Goal: Task Accomplishment & Management: Complete application form

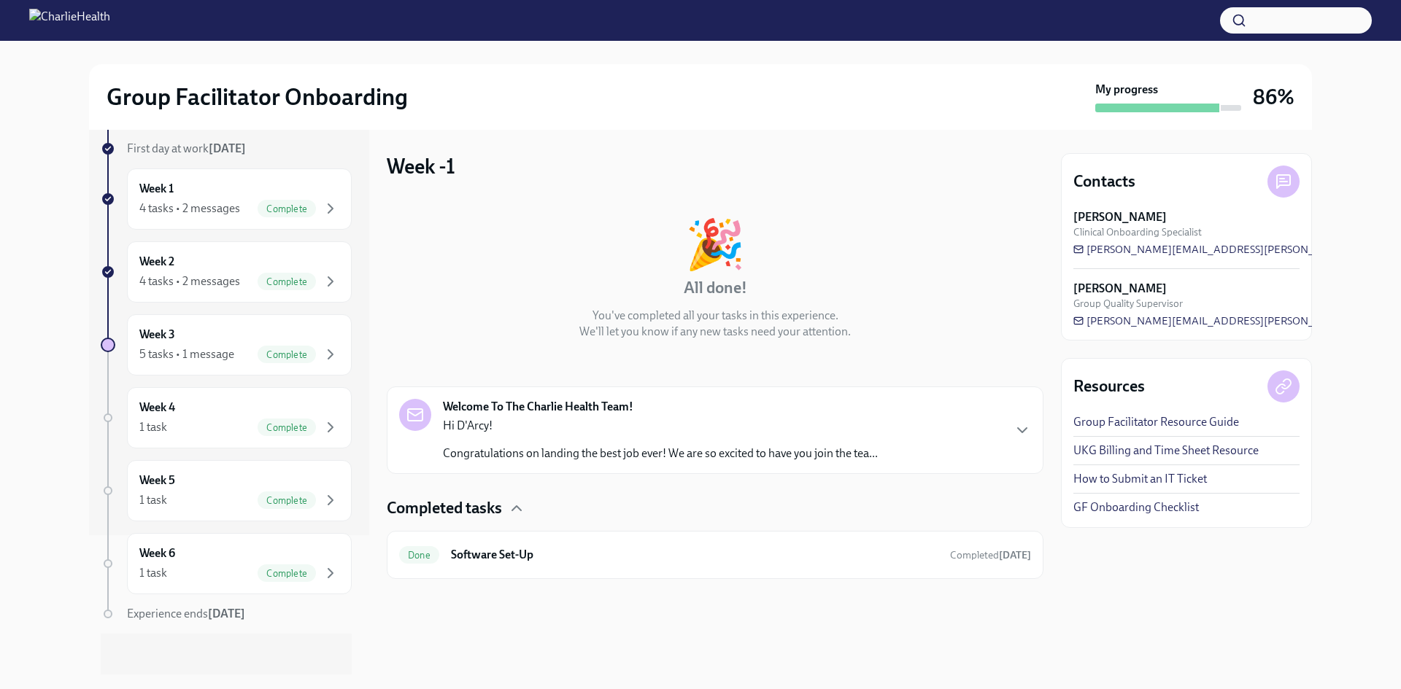
scroll to position [145, 0]
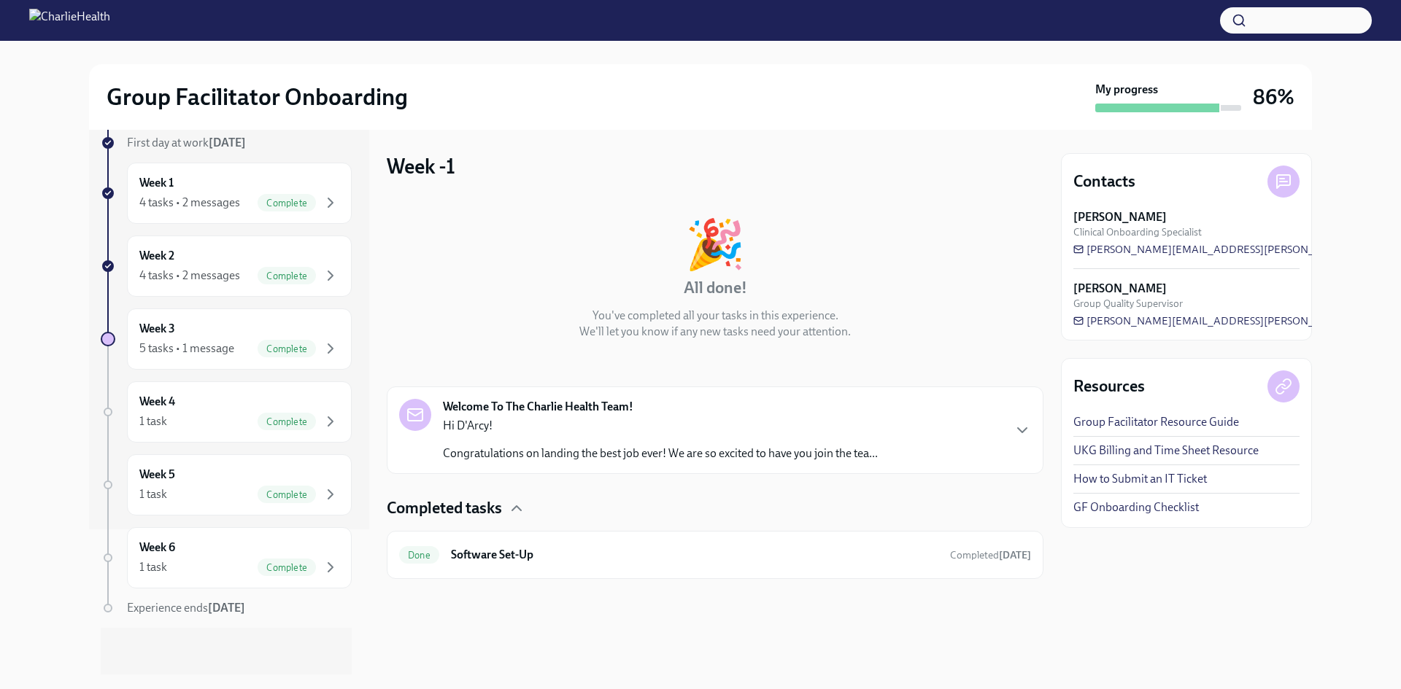
click at [786, 428] on p "Hi D'Arcy!" at bounding box center [660, 426] width 435 height 16
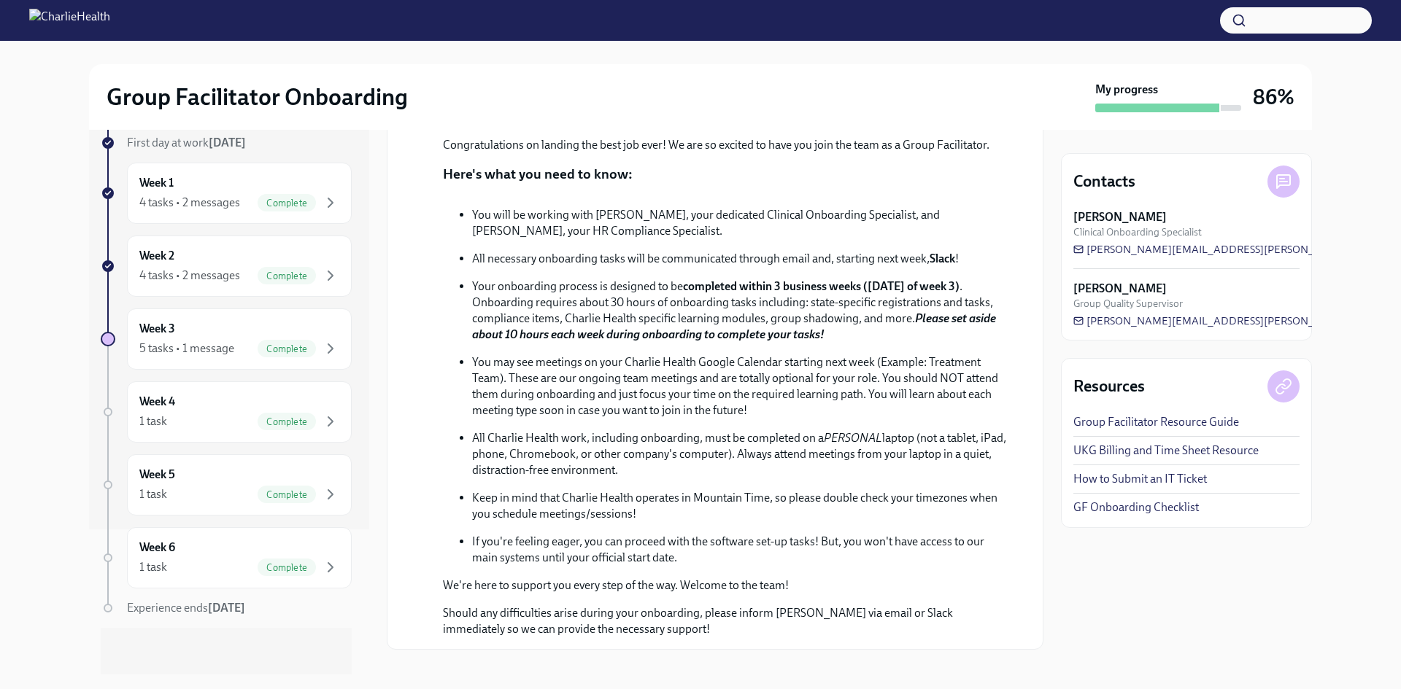
scroll to position [524, 0]
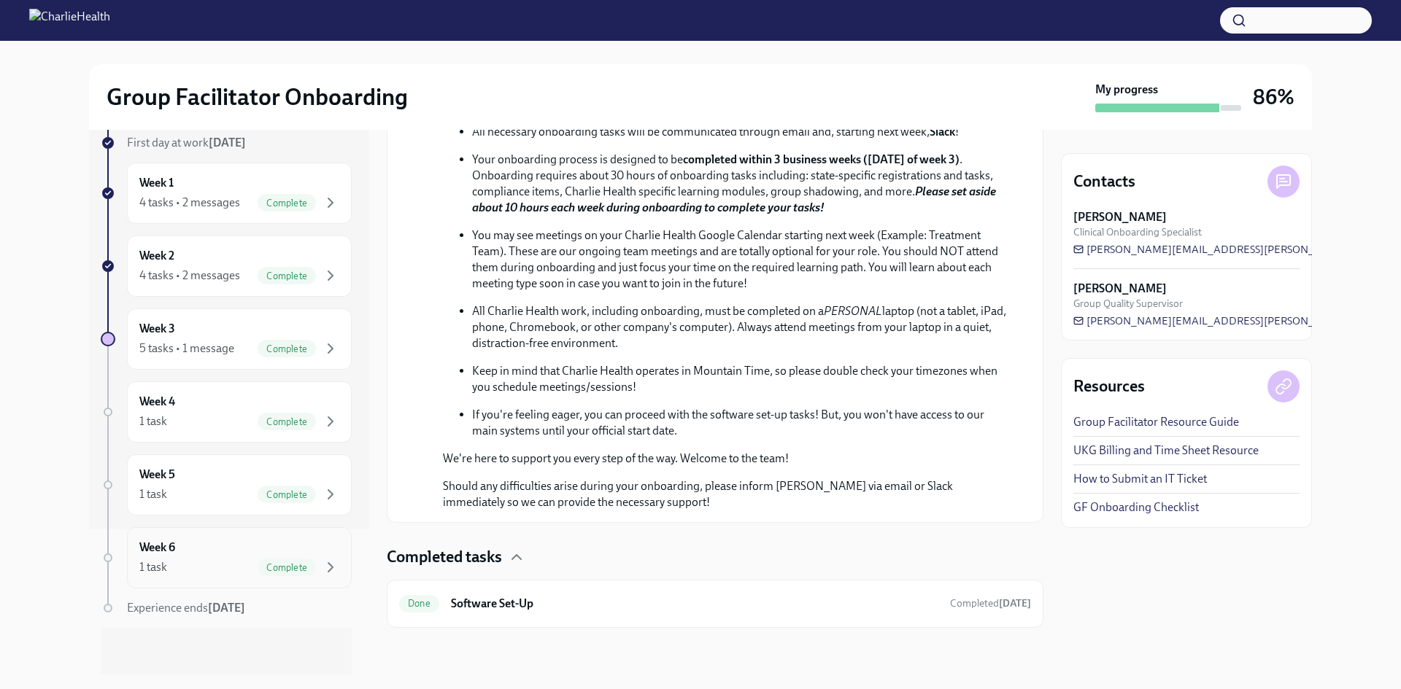
click at [207, 580] on div "Week 6 1 task Complete" at bounding box center [239, 557] width 225 height 61
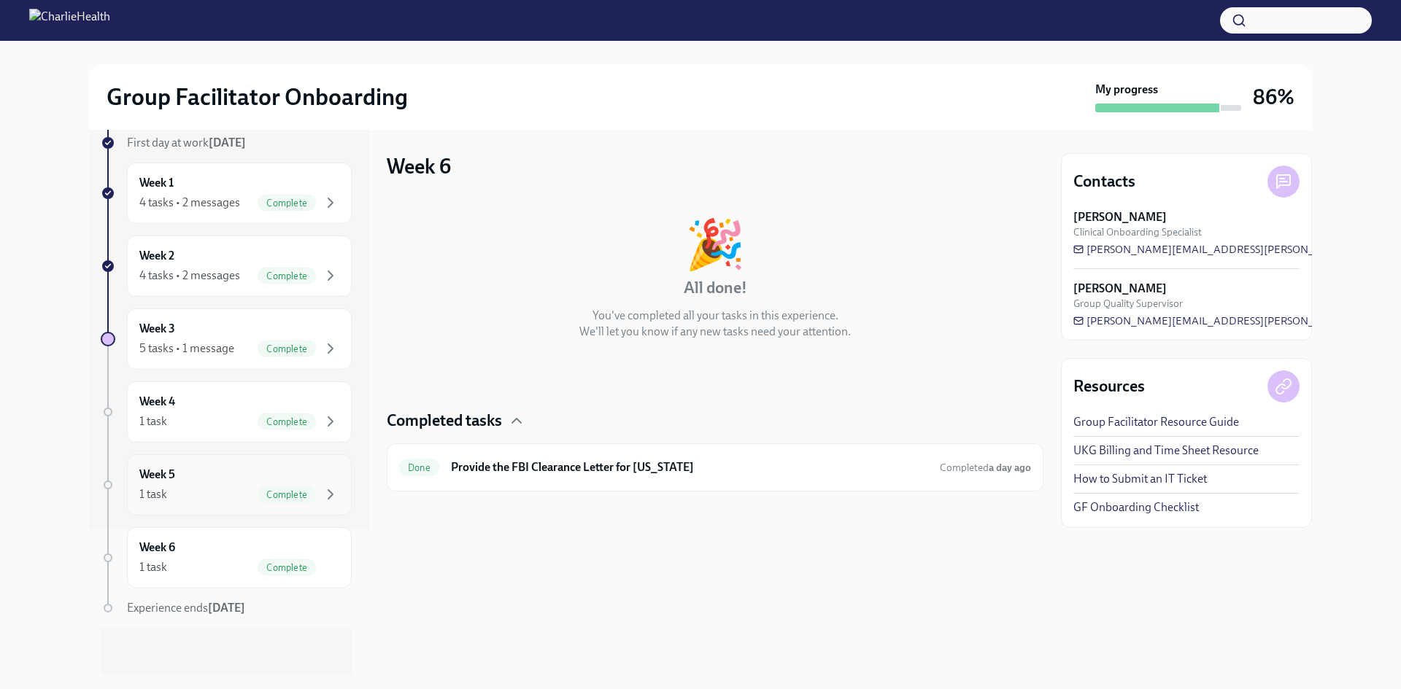
click at [266, 505] on div "Week 5 1 task Complete" at bounding box center [239, 484] width 225 height 61
click at [281, 424] on span "Complete" at bounding box center [287, 422] width 58 height 11
click at [280, 349] on span "Complete" at bounding box center [287, 349] width 58 height 11
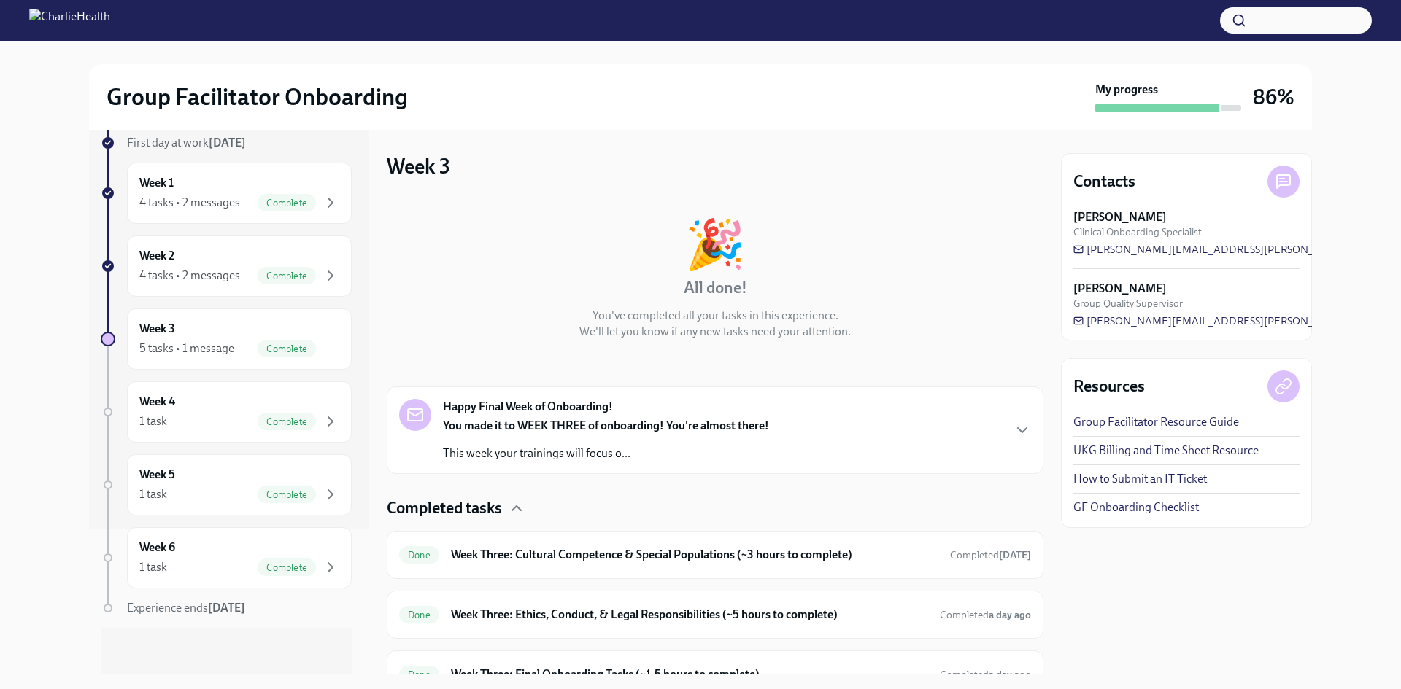
scroll to position [190, 0]
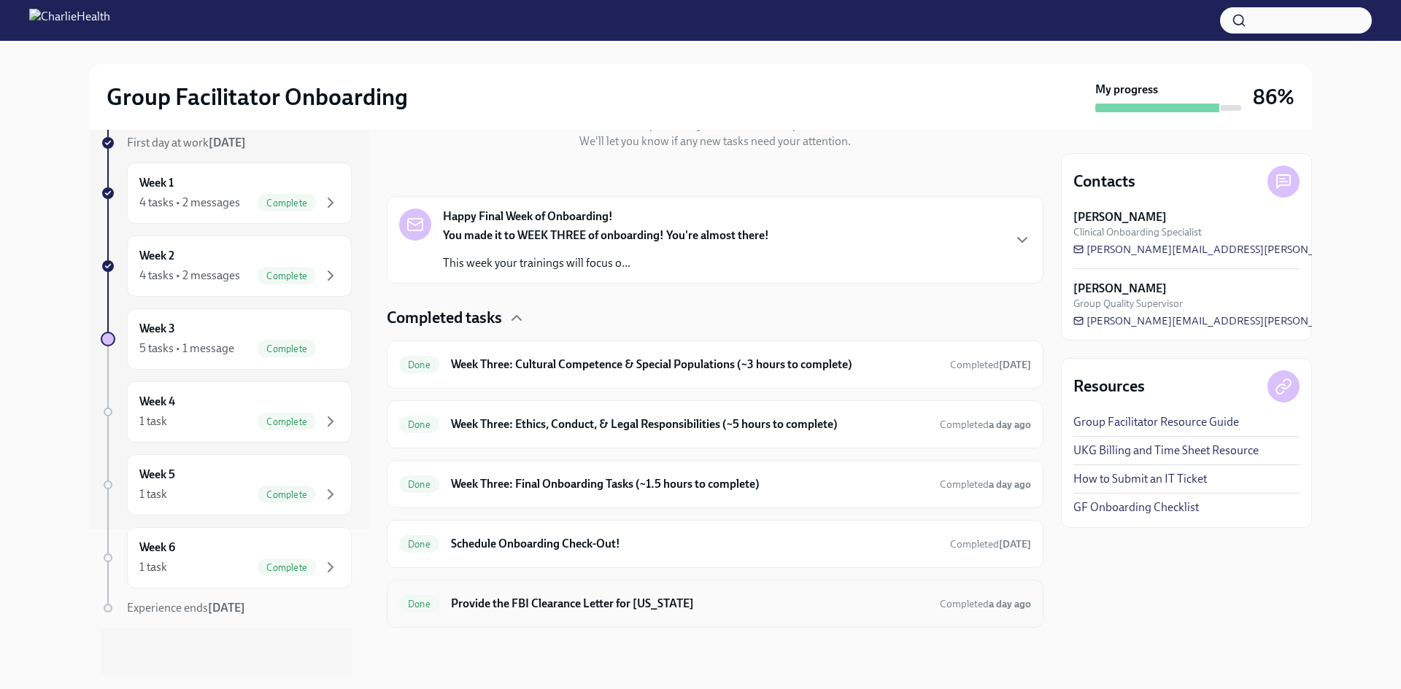
click at [616, 597] on h6 "Provide the FBI Clearance Letter for [US_STATE]" at bounding box center [689, 604] width 477 height 16
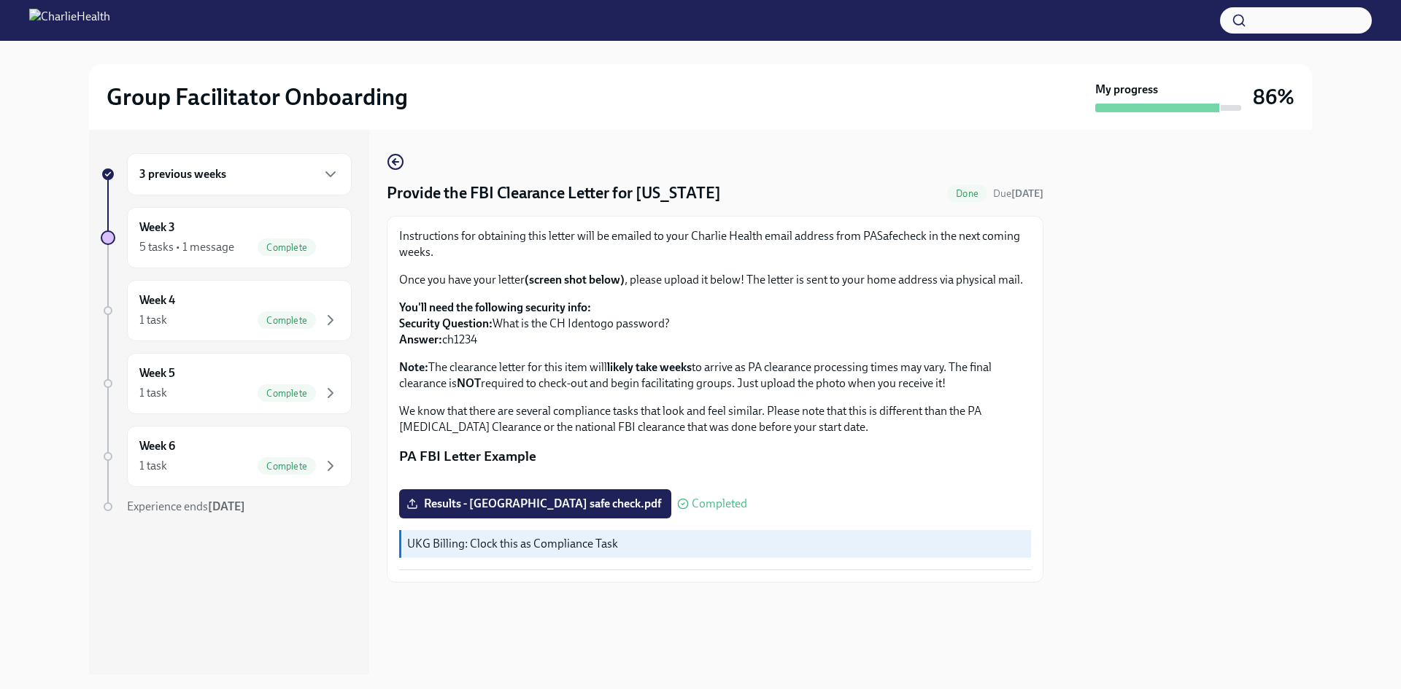
click at [389, 152] on div "Provide the FBI Clearance Letter for [US_STATE] Done Due [DATE] Instructions fo…" at bounding box center [715, 402] width 657 height 545
click at [400, 166] on icon "button" at bounding box center [396, 162] width 18 height 18
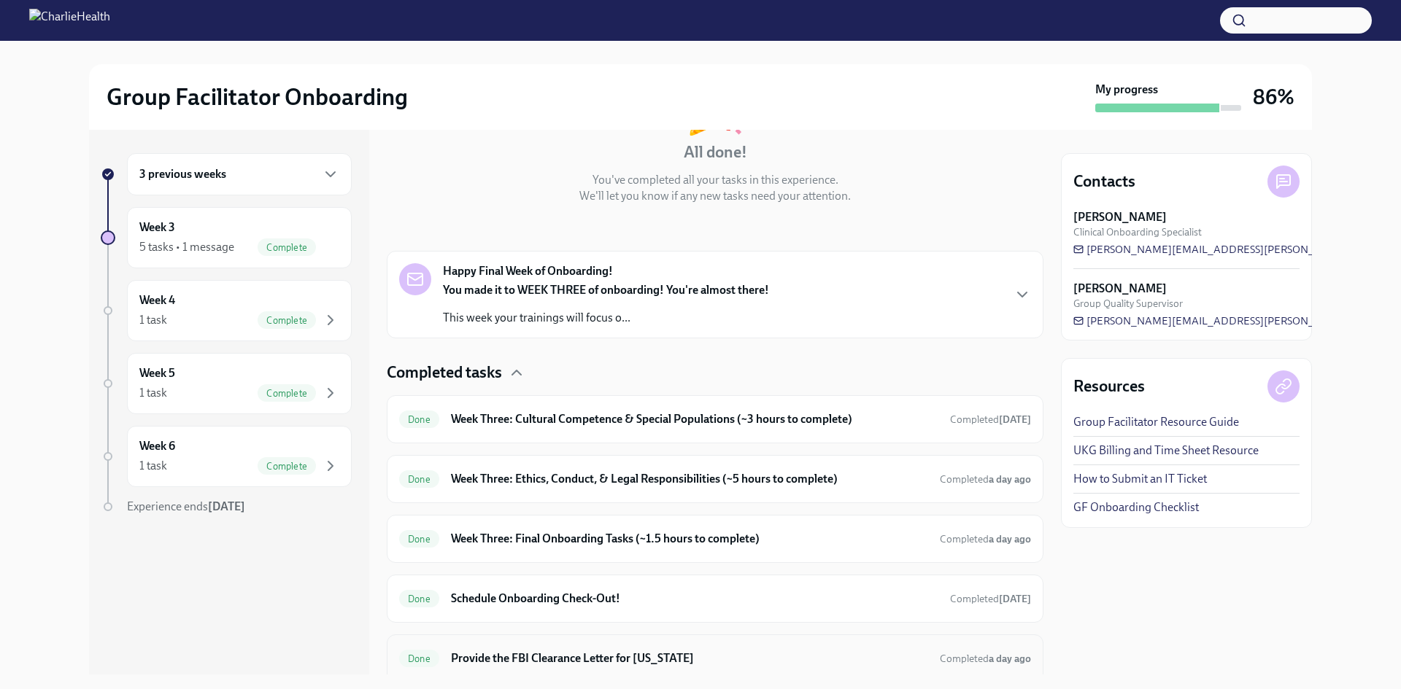
scroll to position [190, 0]
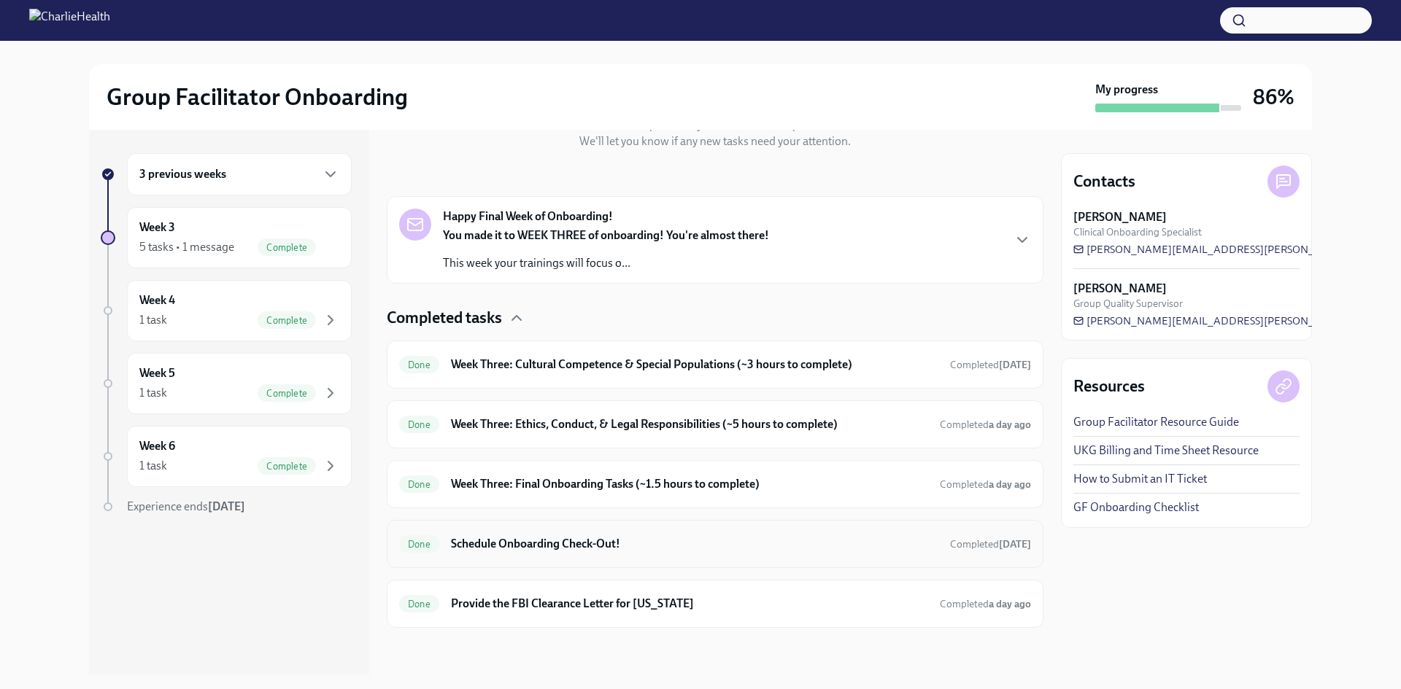
drag, startPoint x: 580, startPoint y: 520, endPoint x: 581, endPoint y: 529, distance: 8.8
click at [580, 520] on div "Done Schedule Onboarding Check-Out! Completed [DATE]" at bounding box center [715, 544] width 657 height 48
click at [590, 556] on div "Done Schedule Onboarding Check-Out! Completed [DATE]" at bounding box center [715, 544] width 657 height 48
click at [606, 534] on div "Done Schedule Onboarding Check-Out! Completed [DATE]" at bounding box center [715, 544] width 632 height 23
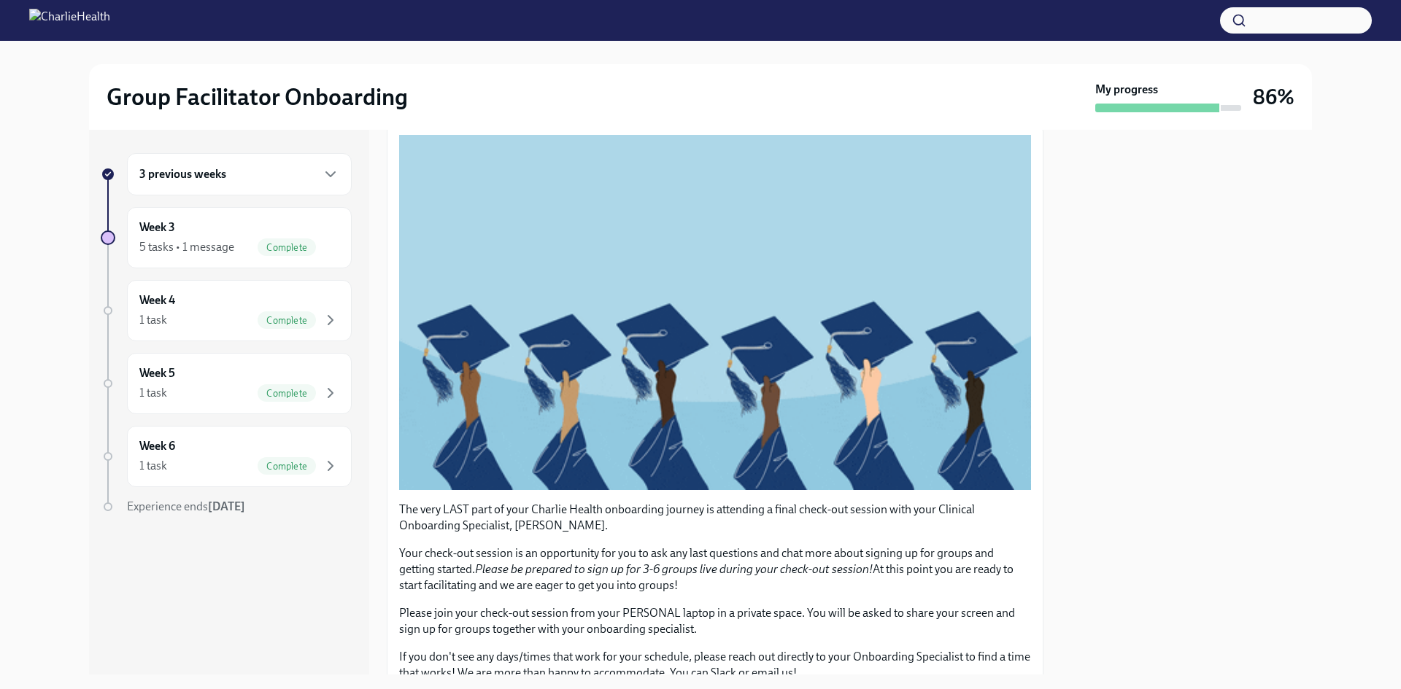
scroll to position [219, 0]
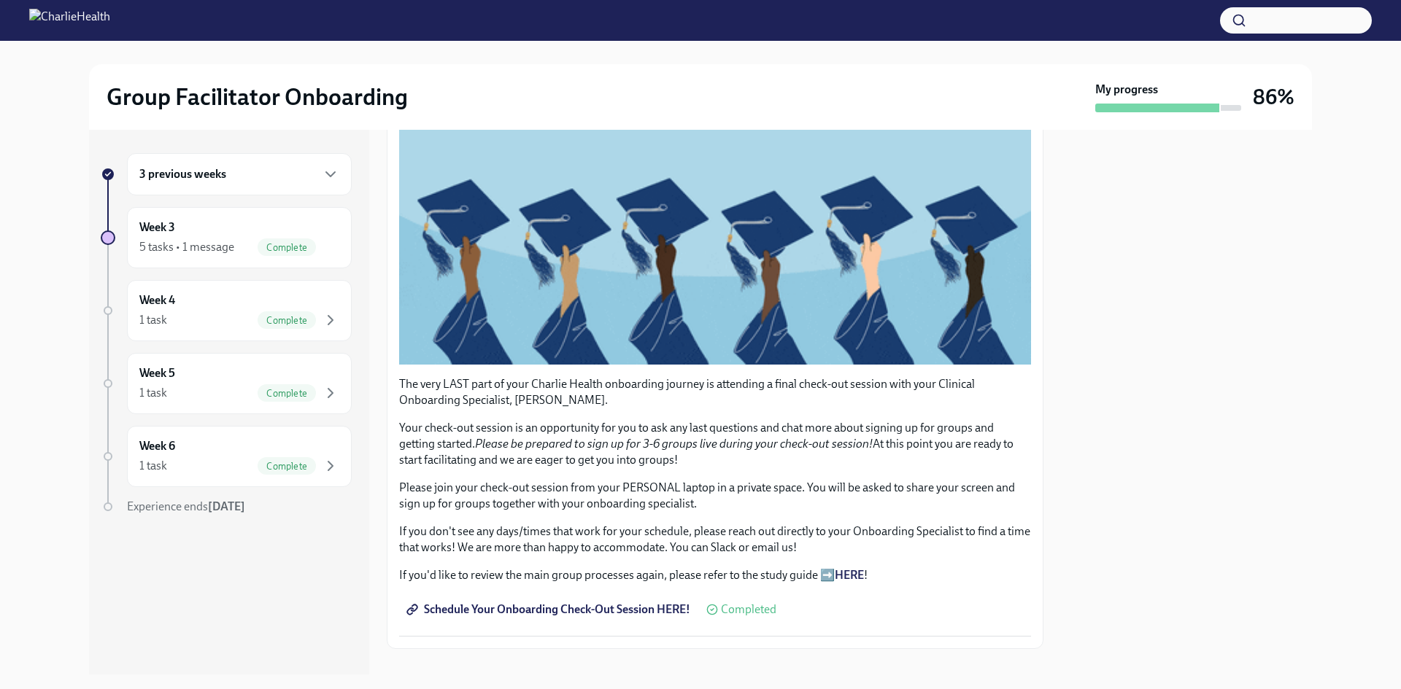
drag, startPoint x: 476, startPoint y: 436, endPoint x: 711, endPoint y: 462, distance: 235.6
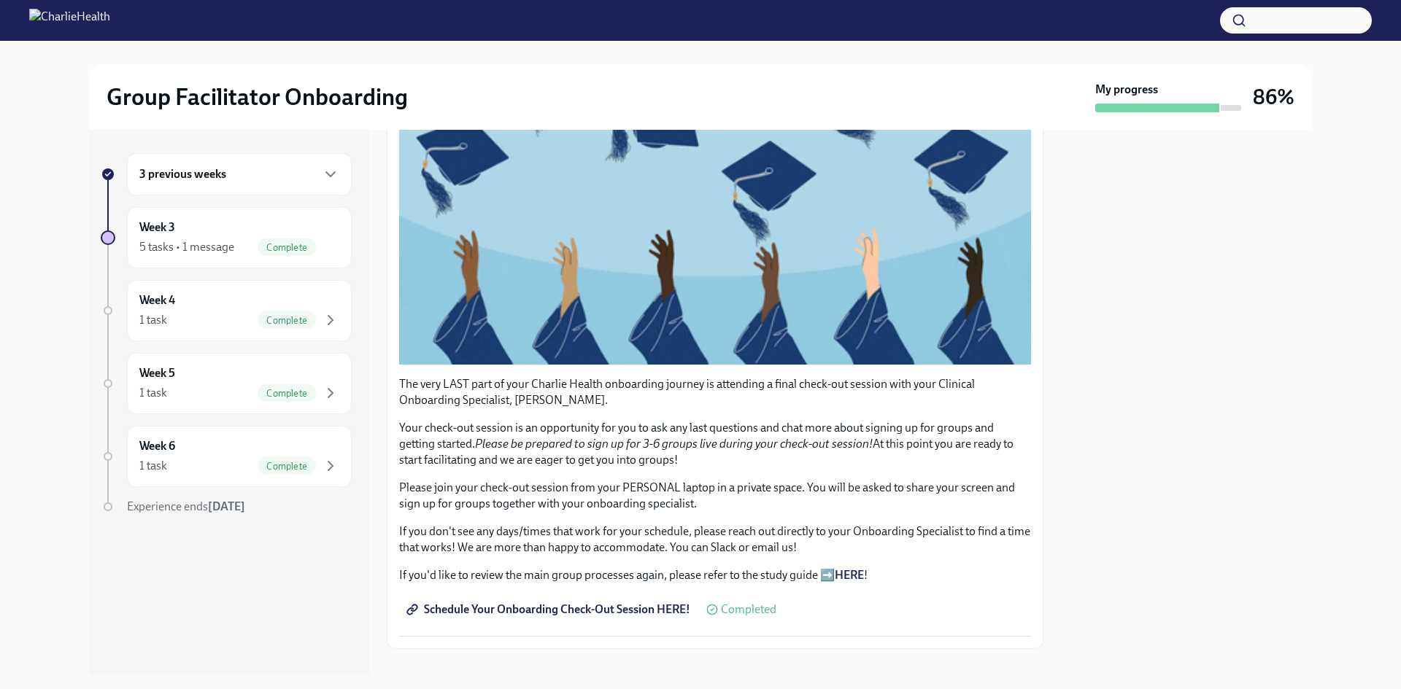
click at [711, 462] on p "Your check-out session is an opportunity for you to ask any last questions and …" at bounding box center [715, 444] width 632 height 48
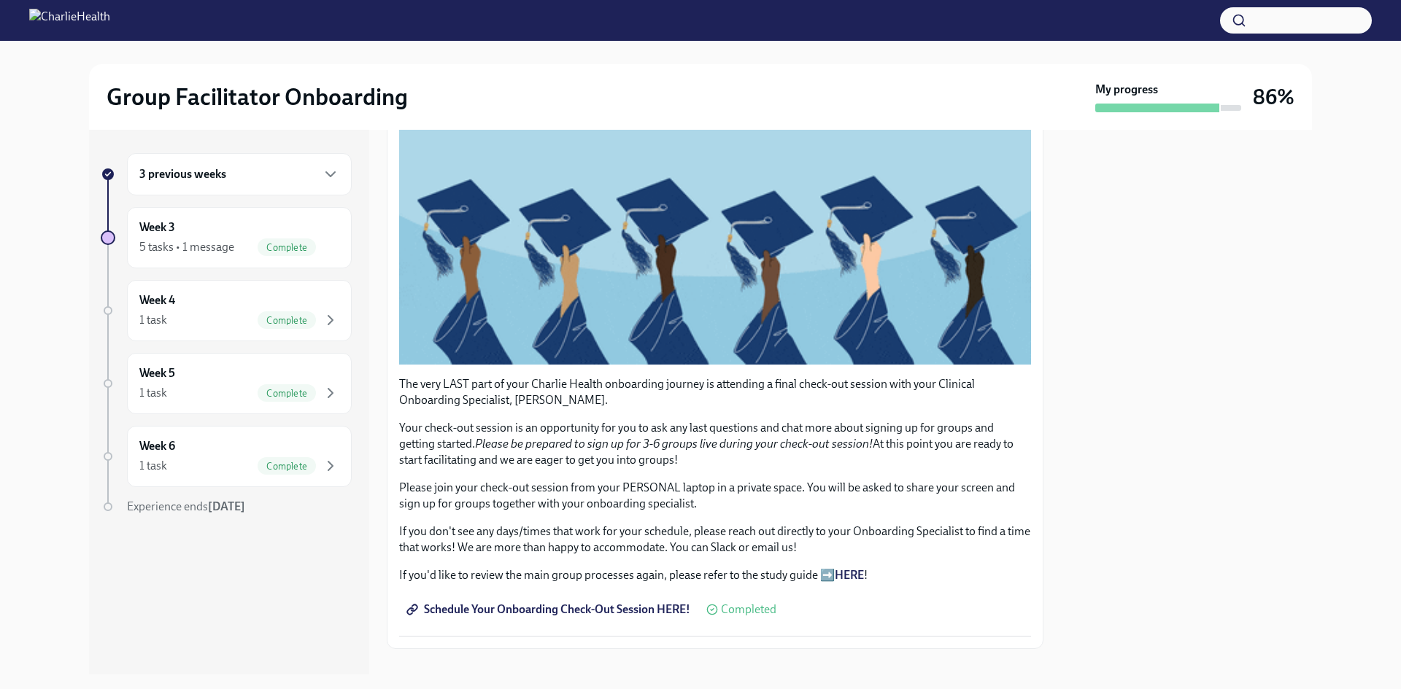
click at [711, 462] on p "Your check-out session is an opportunity for you to ask any last questions and …" at bounding box center [715, 444] width 632 height 48
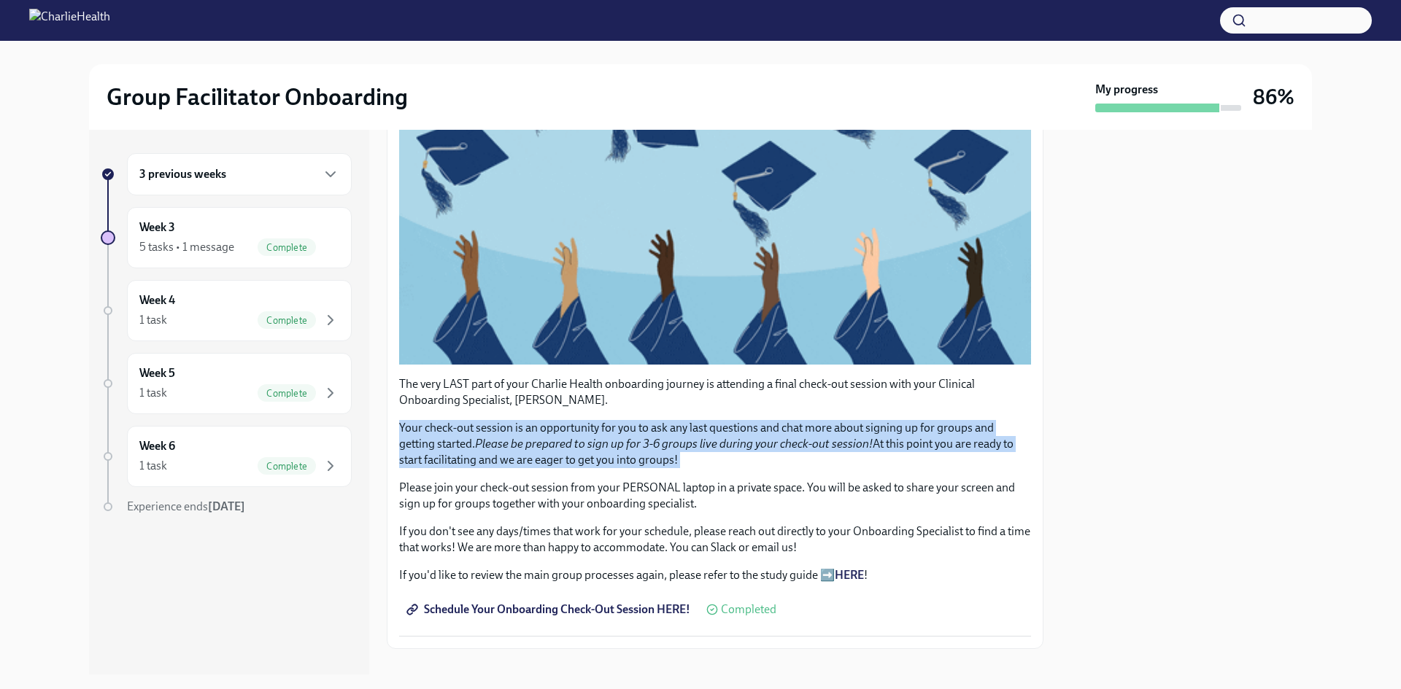
click at [711, 462] on p "Your check-out session is an opportunity for you to ask any last questions and …" at bounding box center [715, 444] width 632 height 48
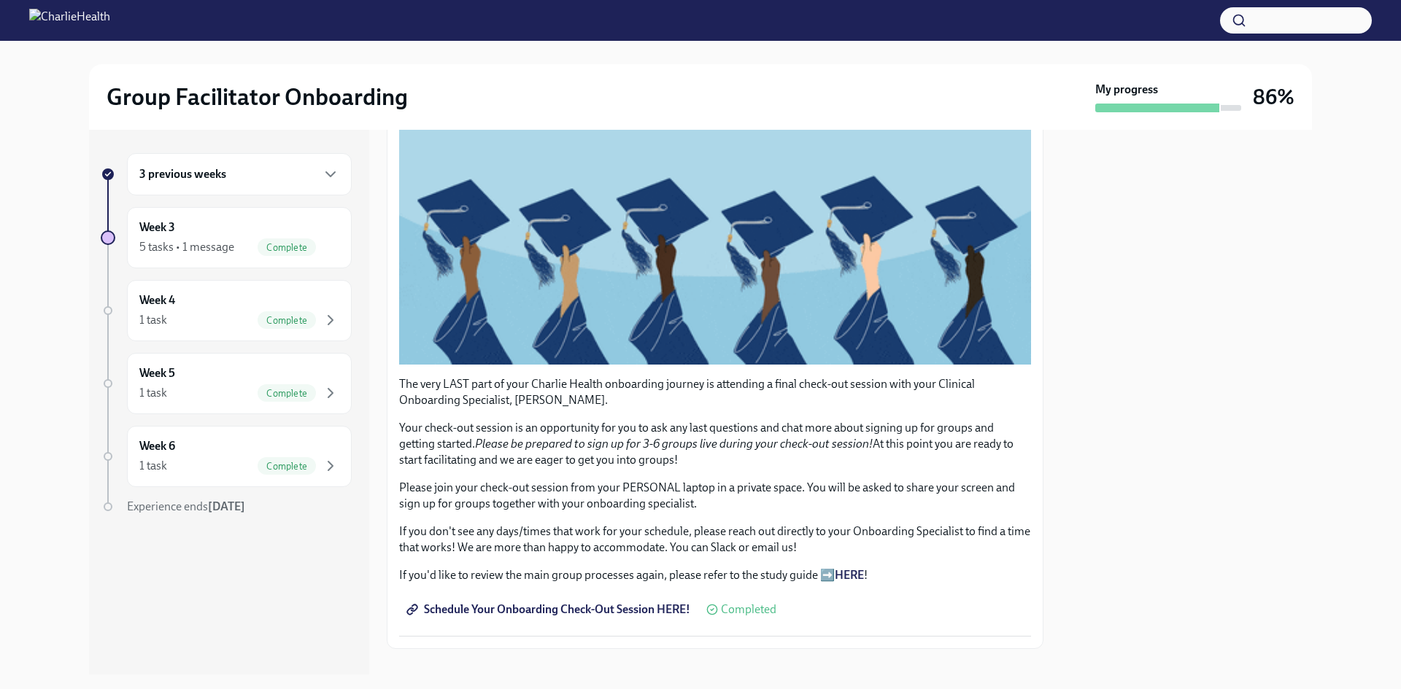
click at [712, 495] on p "Please join your check-out session from your PERSONAL laptop in a private space…" at bounding box center [715, 496] width 632 height 32
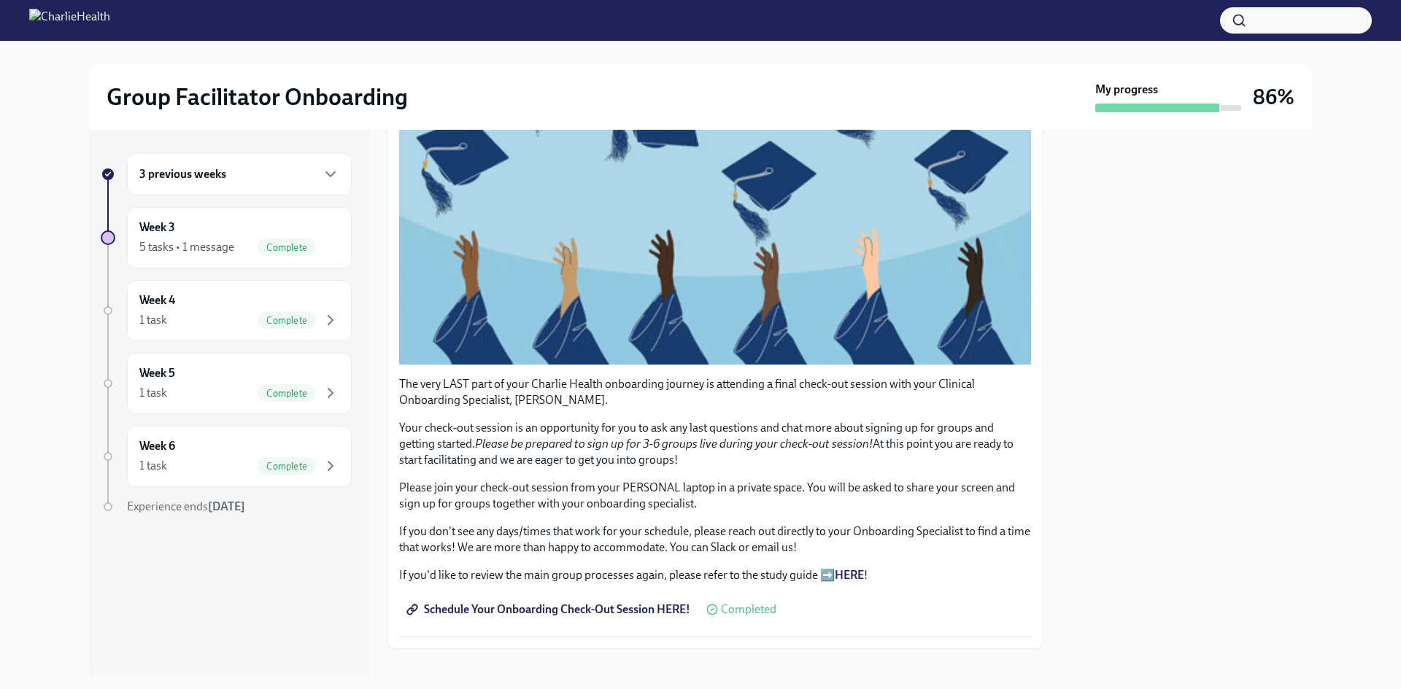
click at [712, 495] on p "Please join your check-out session from your PERSONAL laptop in a private space…" at bounding box center [715, 496] width 632 height 32
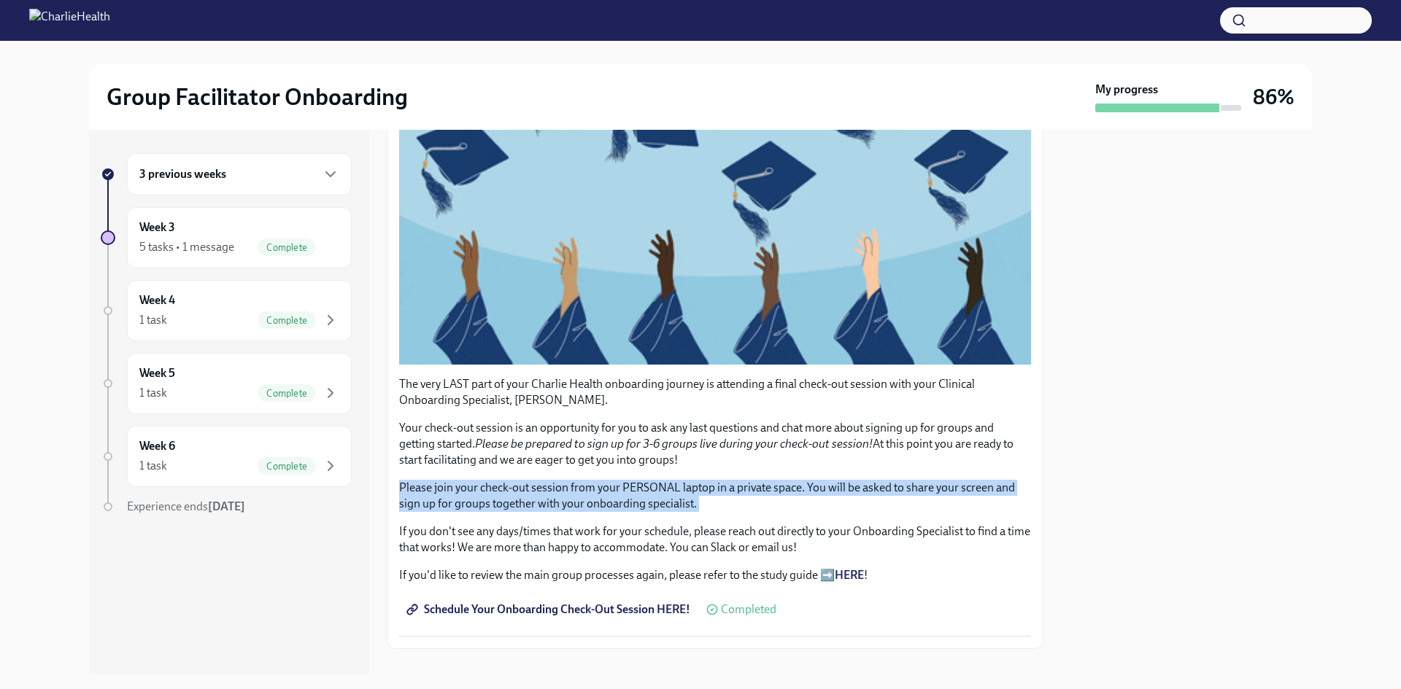
click at [712, 495] on p "Please join your check-out session from your PERSONAL laptop in a private space…" at bounding box center [715, 496] width 632 height 32
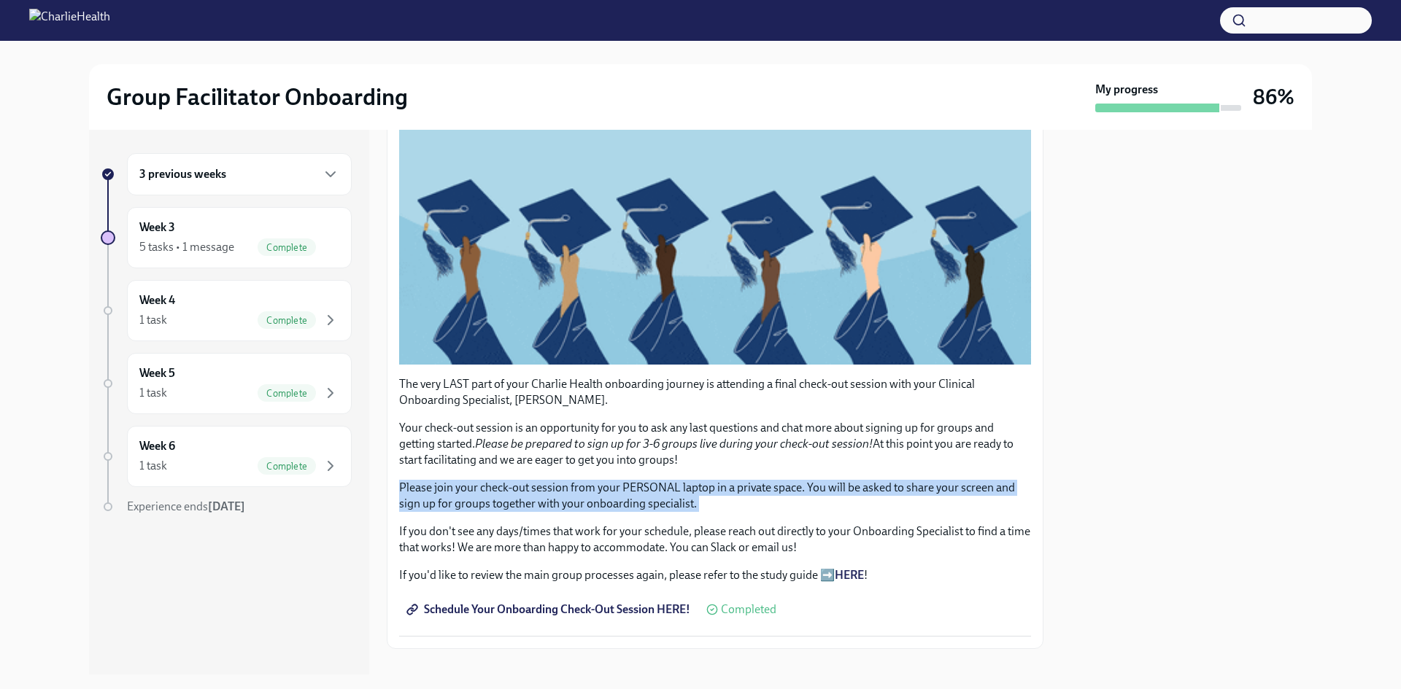
click at [712, 495] on p "Please join your check-out session from your PERSONAL laptop in a private space…" at bounding box center [715, 496] width 632 height 32
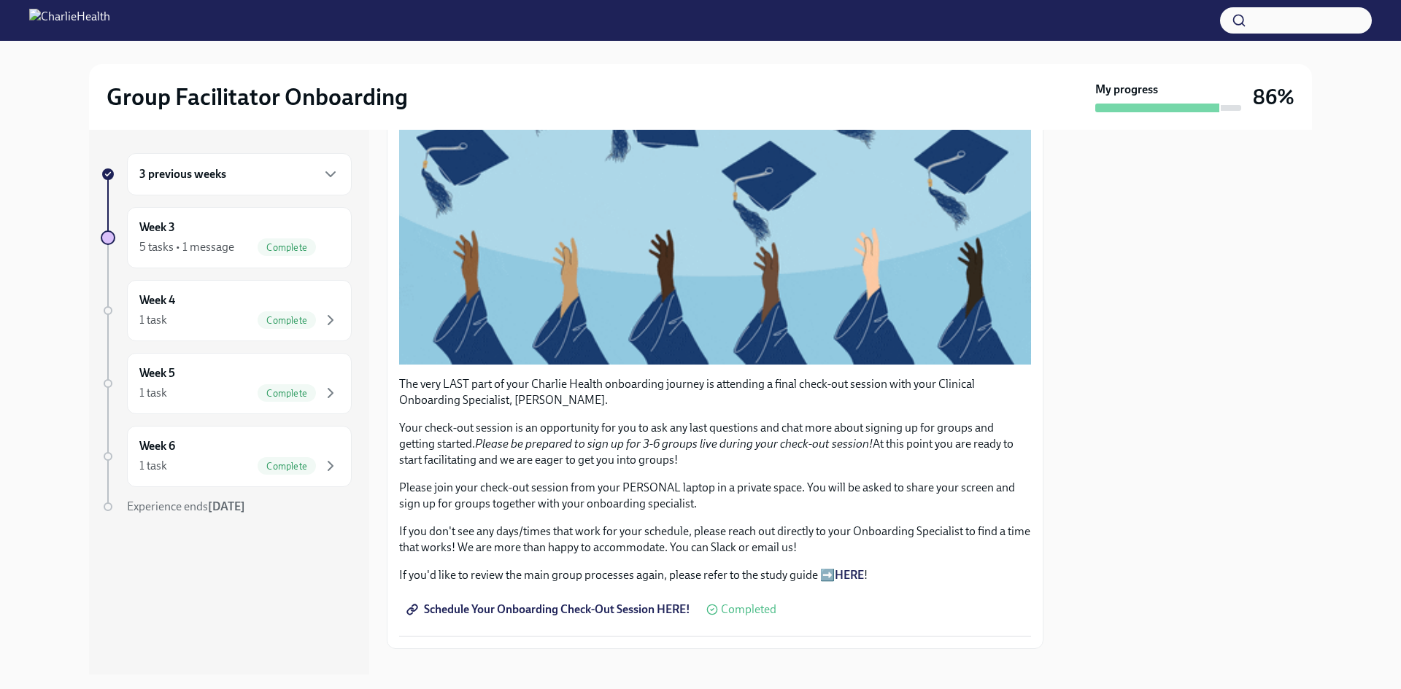
click at [721, 550] on div "The very LAST part of your Charlie Health onboarding journey is attending a fin…" at bounding box center [715, 479] width 632 height 207
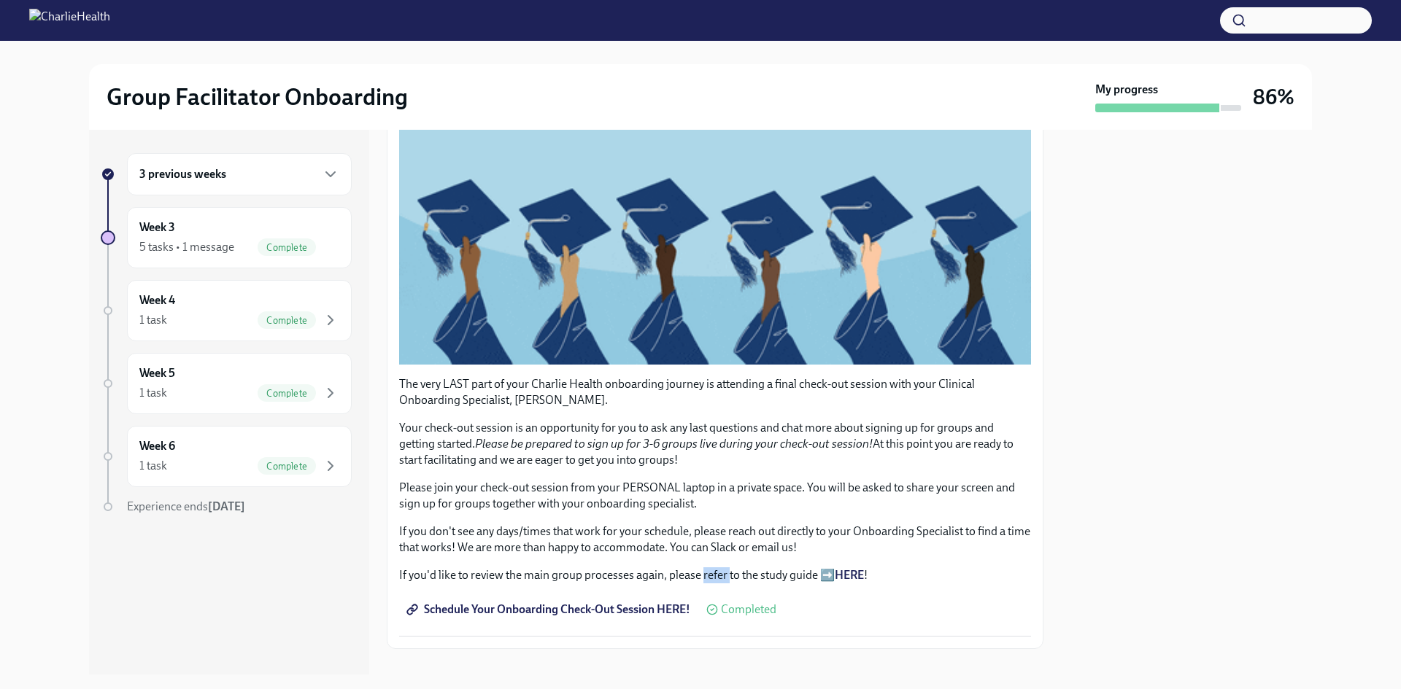
click at [721, 550] on div "The very LAST part of your Charlie Health onboarding journey is attending a fin…" at bounding box center [715, 479] width 632 height 207
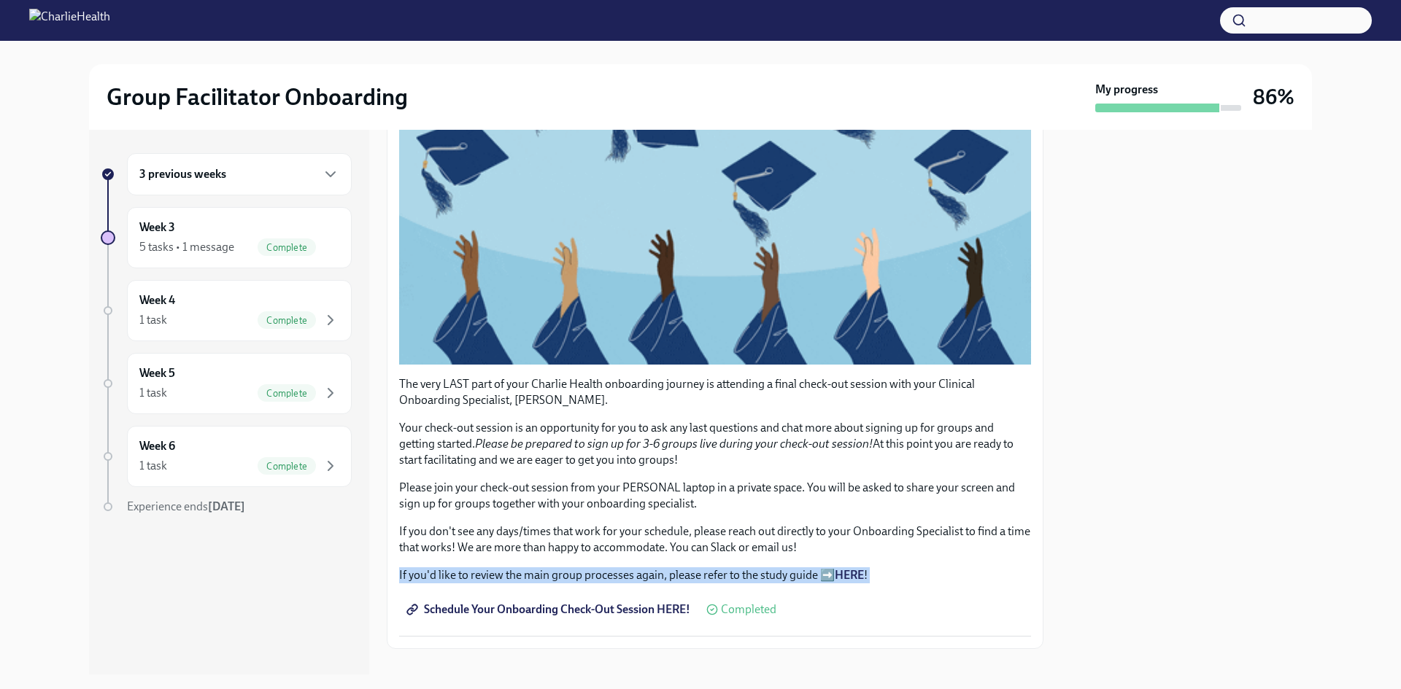
click at [721, 550] on div "The very LAST part of your Charlie Health onboarding journey is attending a fin…" at bounding box center [715, 479] width 632 height 207
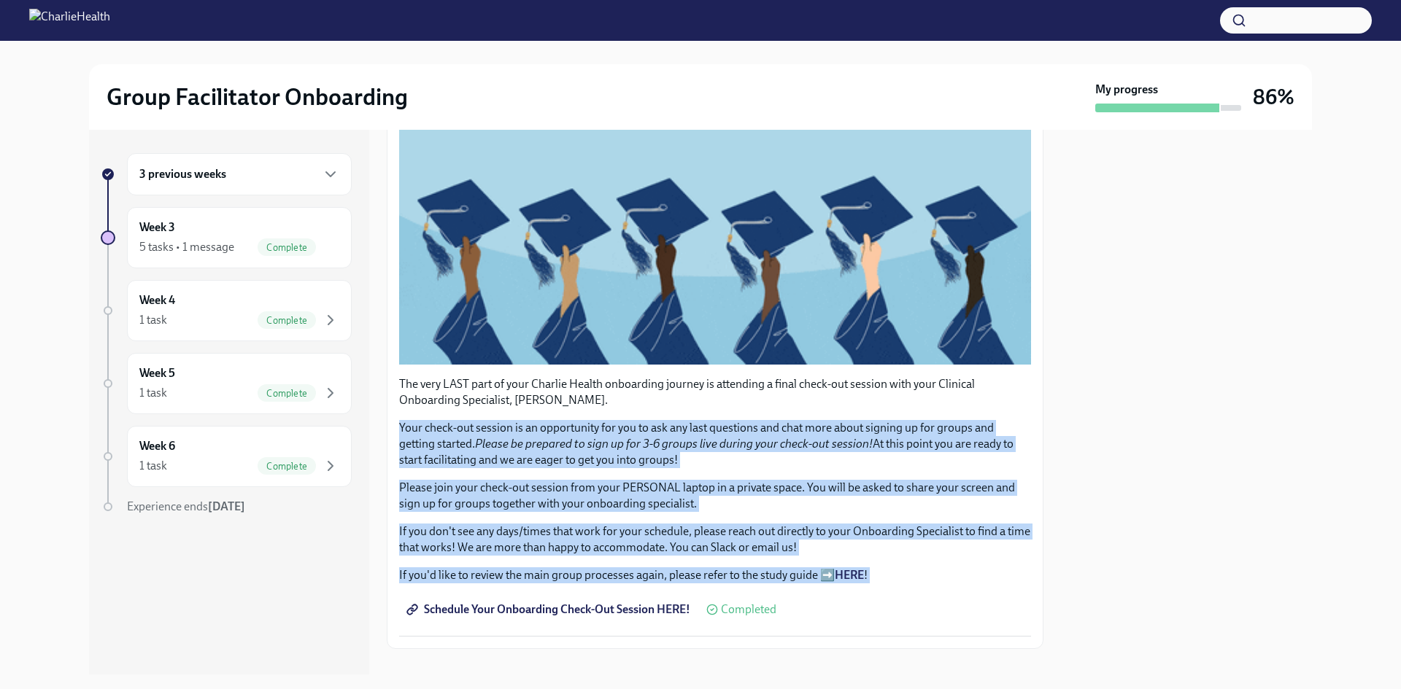
drag, startPoint x: 721, startPoint y: 550, endPoint x: 738, endPoint y: 458, distance: 93.6
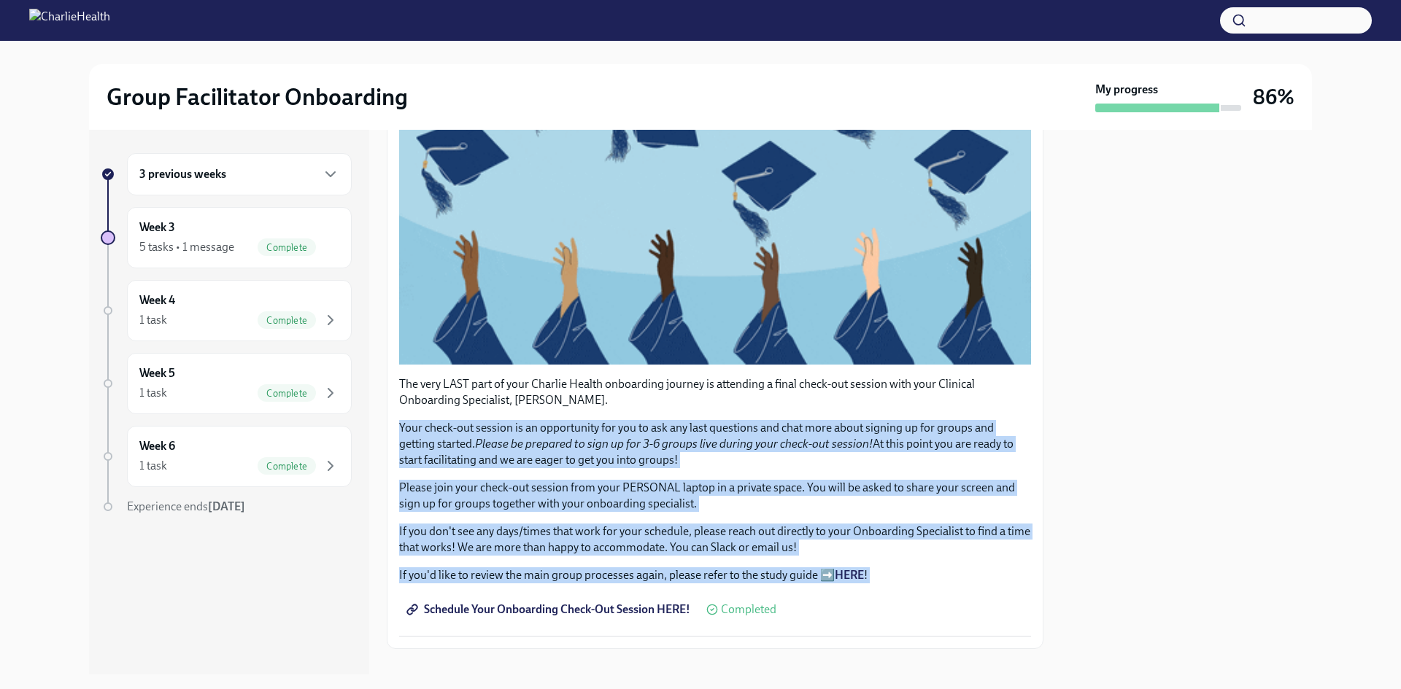
click at [738, 458] on div "The very LAST part of your Charlie Health onboarding journey is attending a fin…" at bounding box center [715, 479] width 632 height 207
click at [730, 559] on div "The very LAST part of your Charlie Health onboarding journey is attending a fin…" at bounding box center [715, 479] width 632 height 207
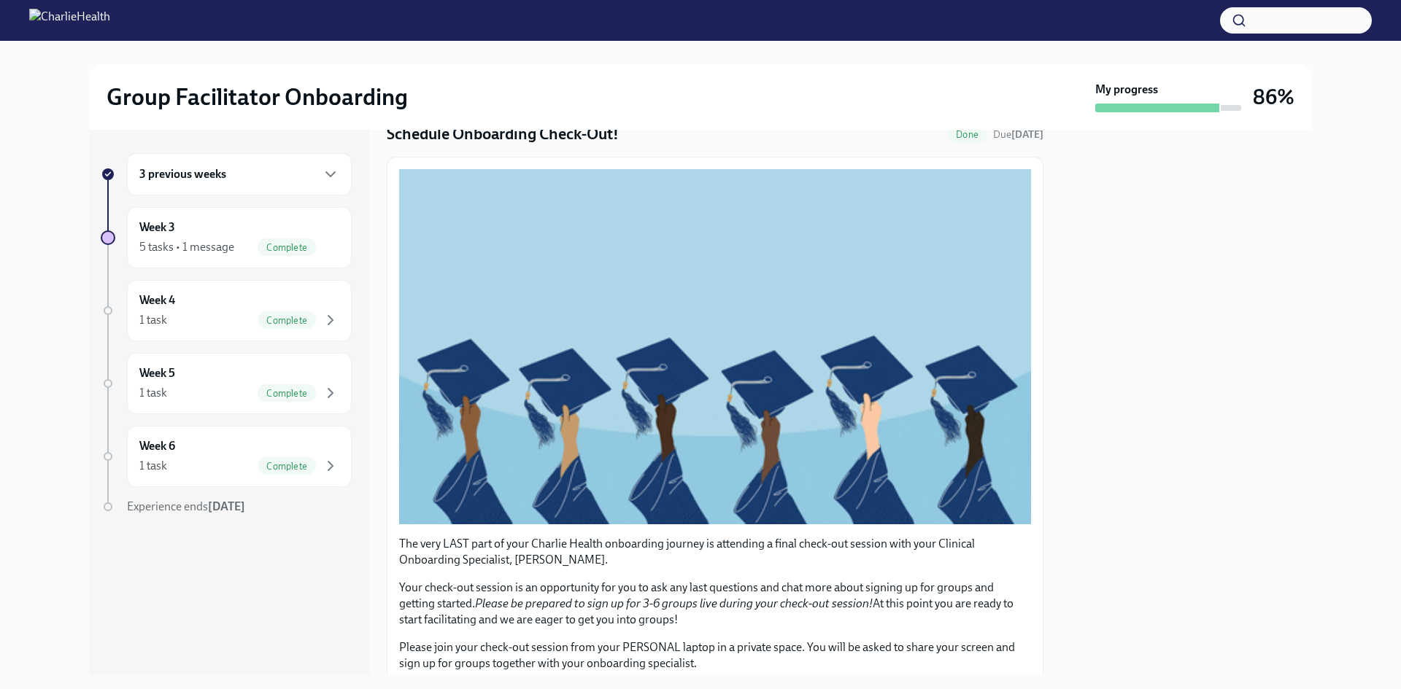
scroll to position [0, 0]
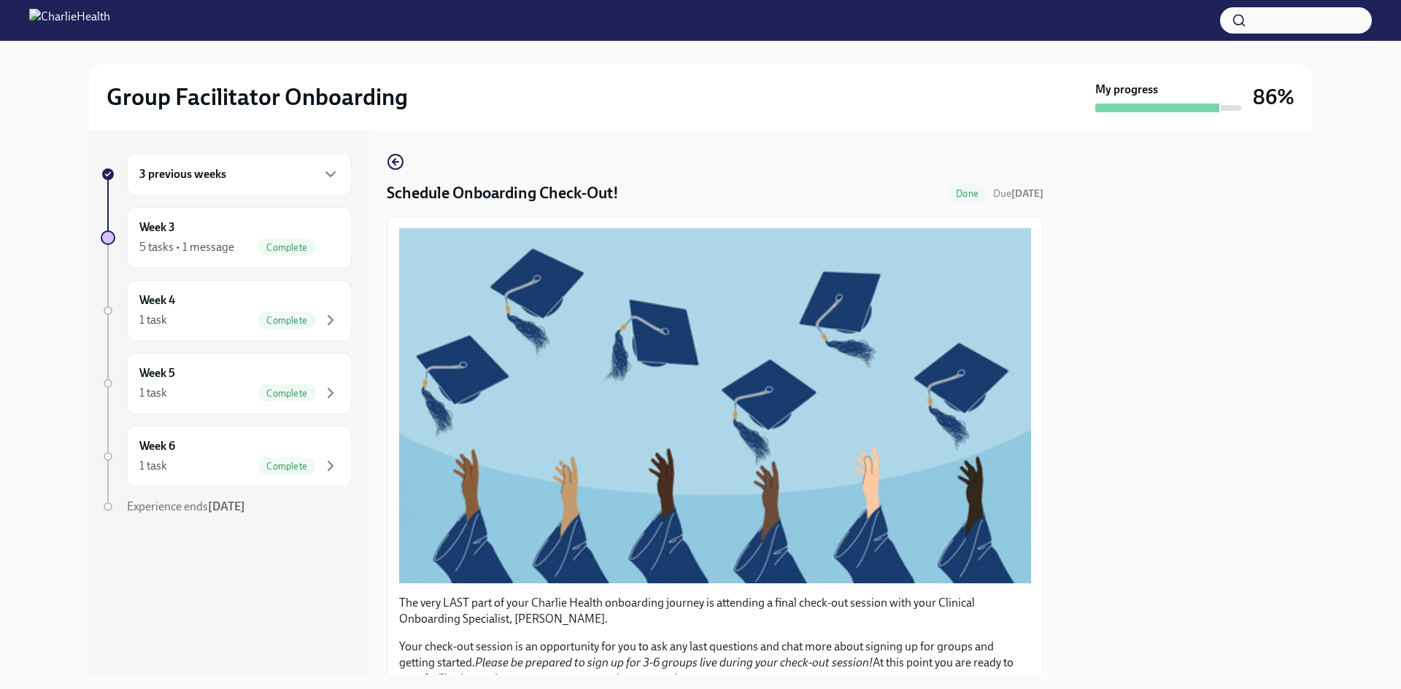
click at [956, 196] on span "Done" at bounding box center [967, 193] width 40 height 11
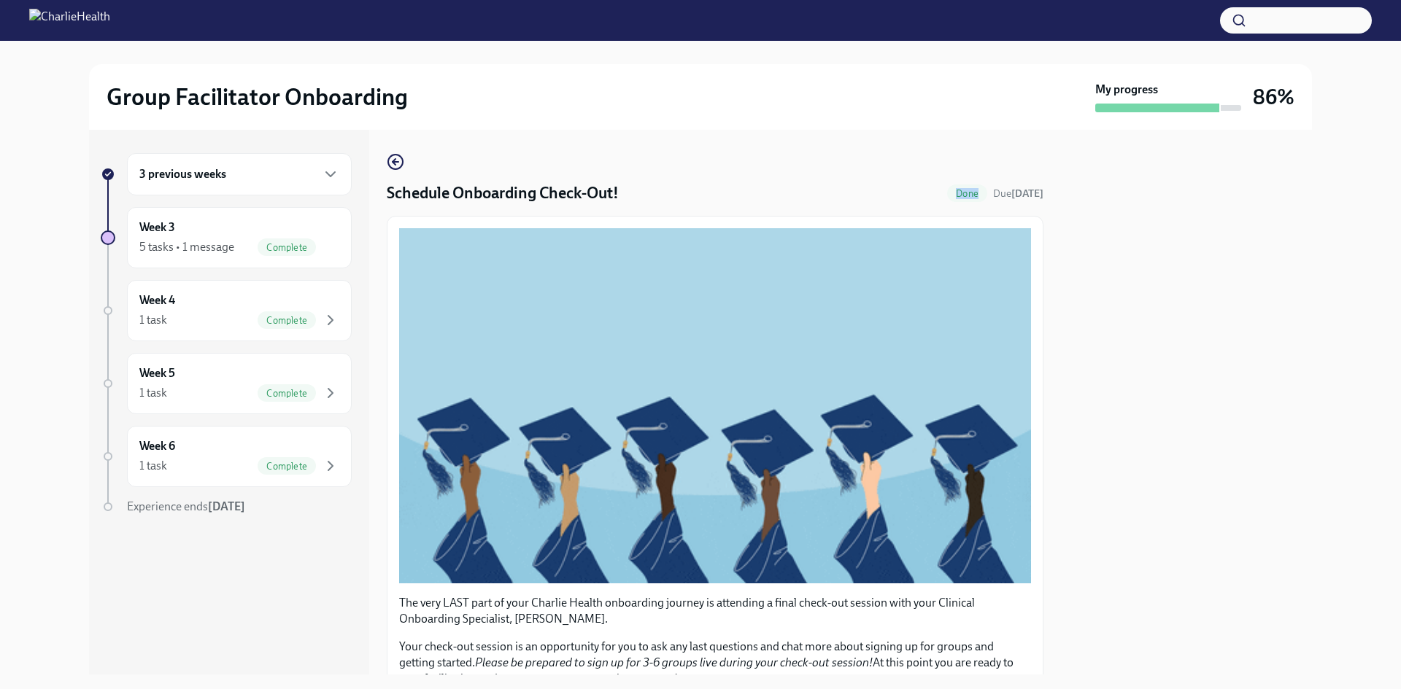
click at [956, 196] on span "Done" at bounding box center [967, 193] width 40 height 11
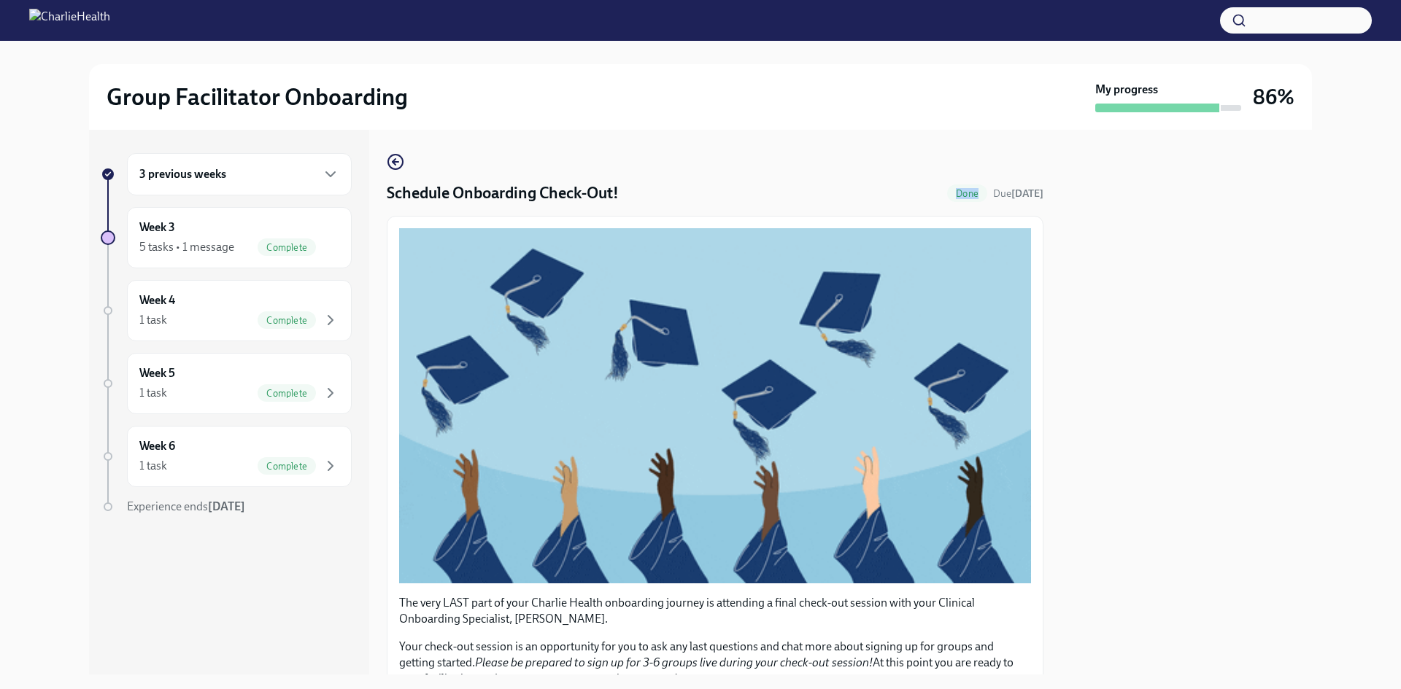
click at [956, 196] on span "Done" at bounding box center [967, 193] width 40 height 11
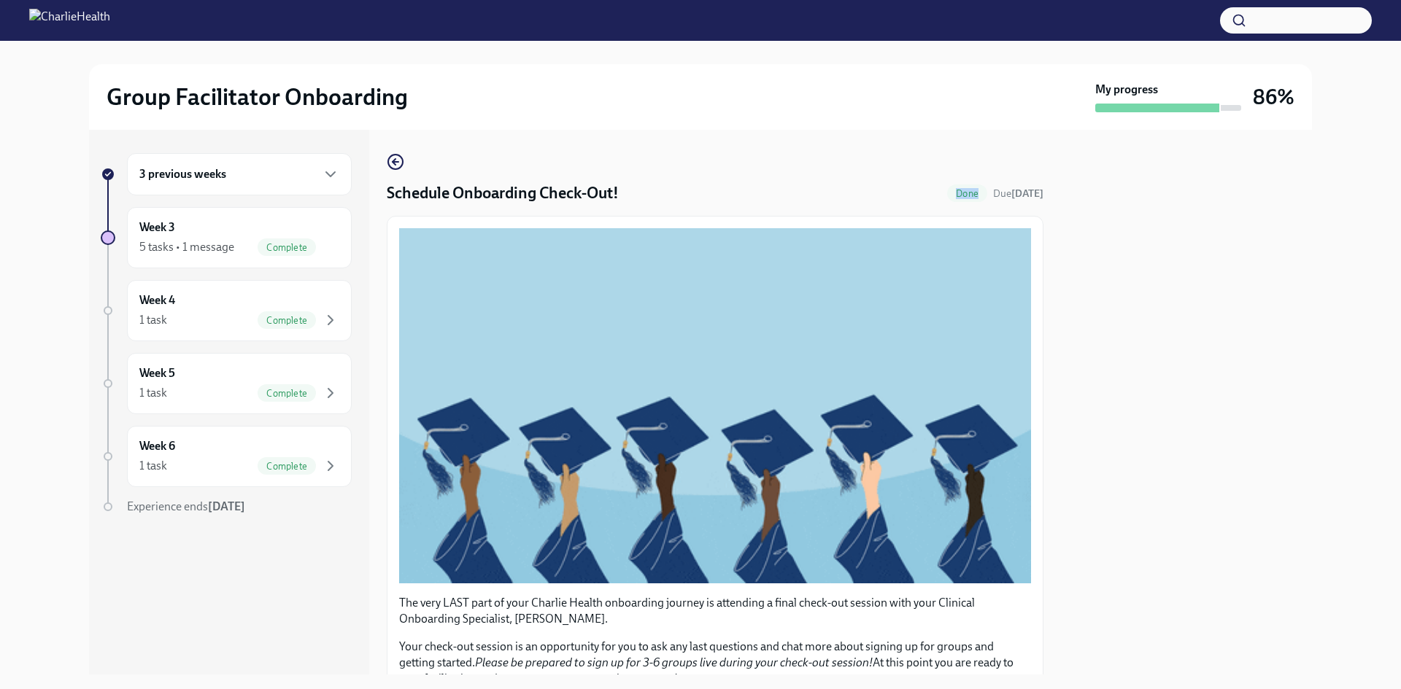
drag, startPoint x: 956, startPoint y: 196, endPoint x: 446, endPoint y: 169, distance: 510.6
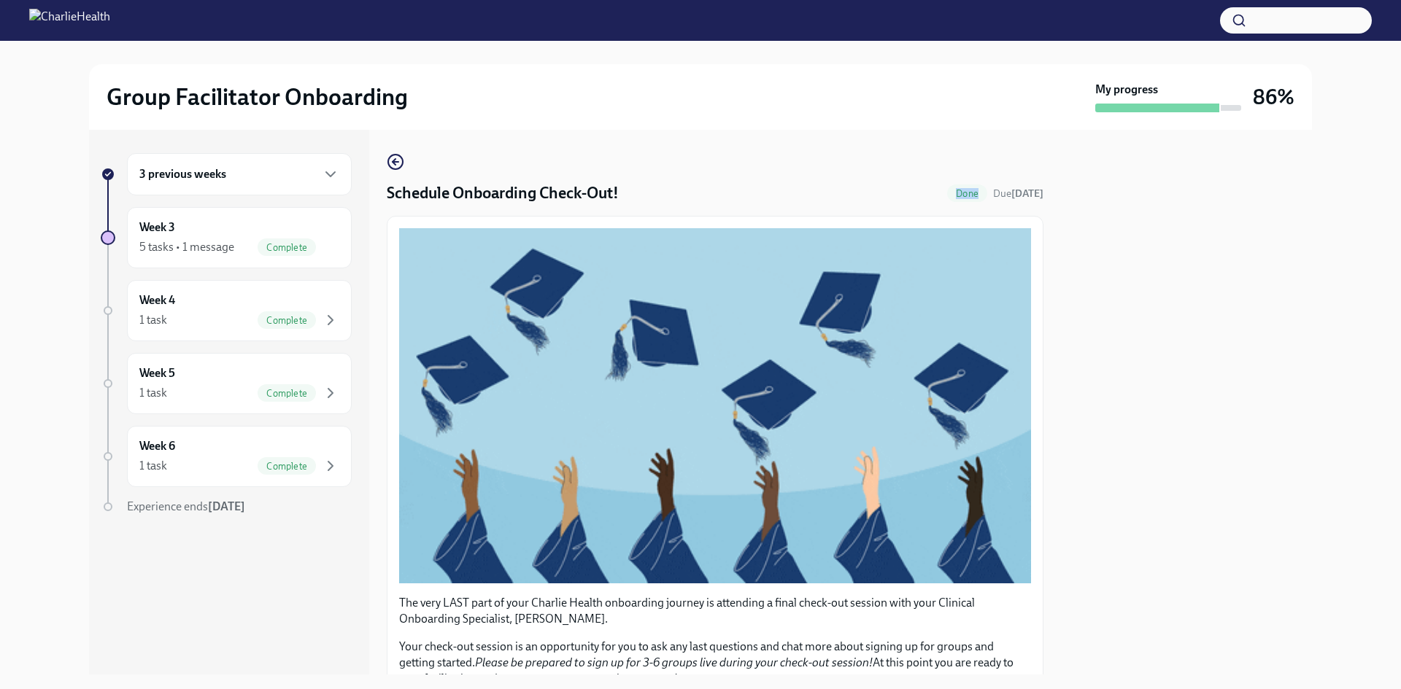
click at [951, 194] on span "Done" at bounding box center [967, 193] width 40 height 11
click at [381, 179] on div "3 previous weeks Week 3 5 tasks • 1 message Complete Week 4 1 task Complete Wee…" at bounding box center [700, 402] width 1223 height 545
click at [398, 165] on icon "button" at bounding box center [396, 162] width 18 height 18
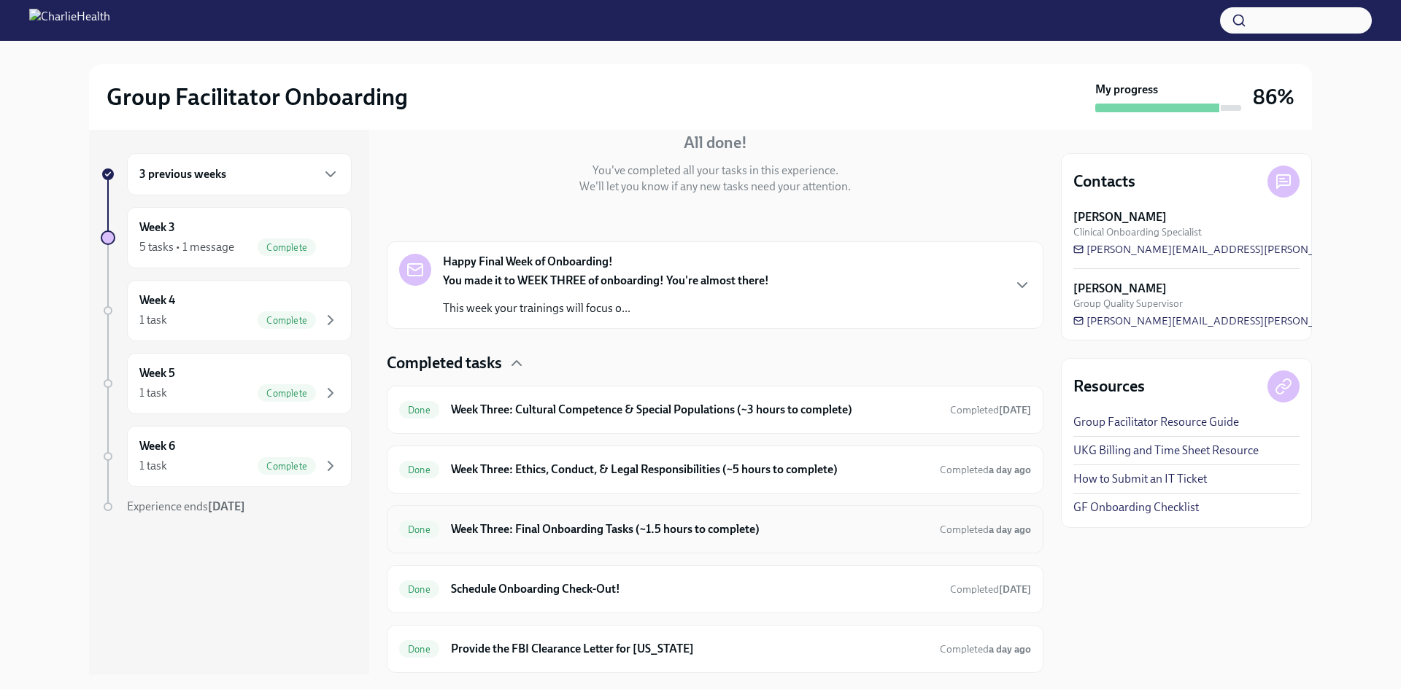
scroll to position [146, 0]
click at [622, 535] on h6 "Week Three: Final Onboarding Tasks (~1.5 hours to complete)" at bounding box center [689, 529] width 477 height 16
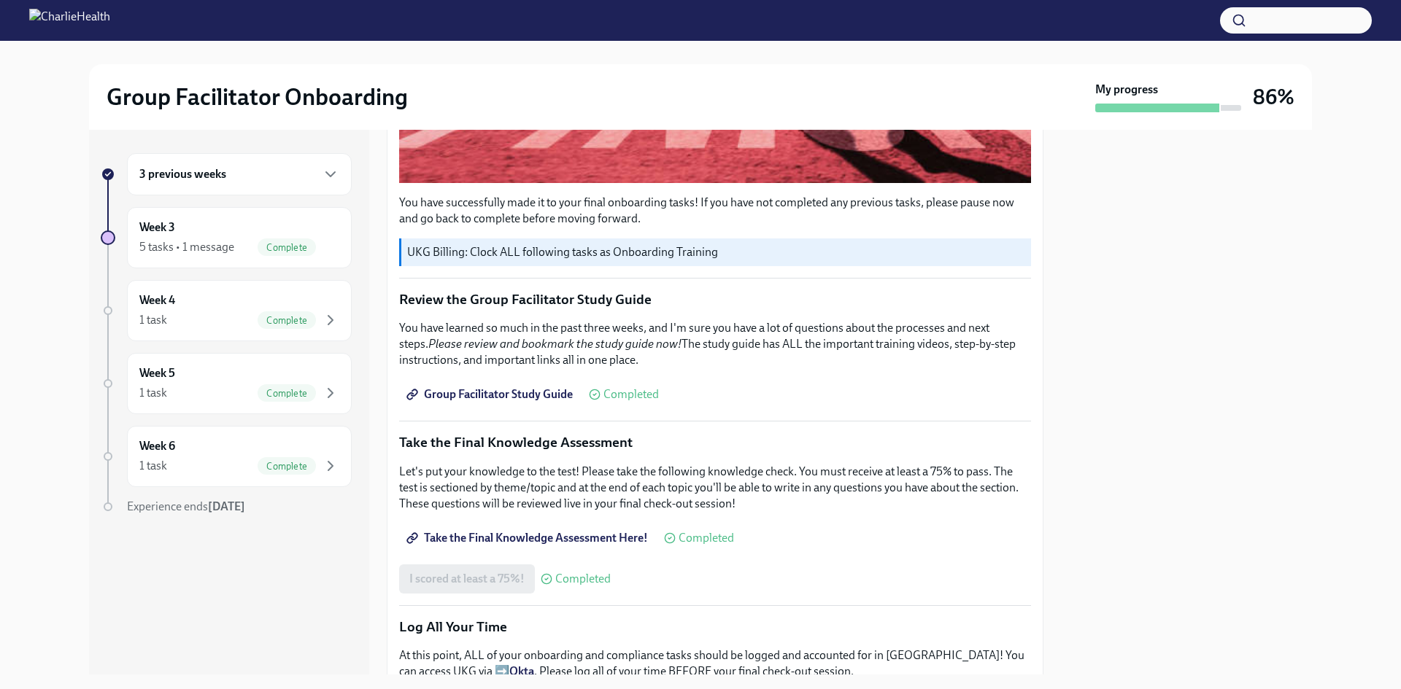
scroll to position [657, 0]
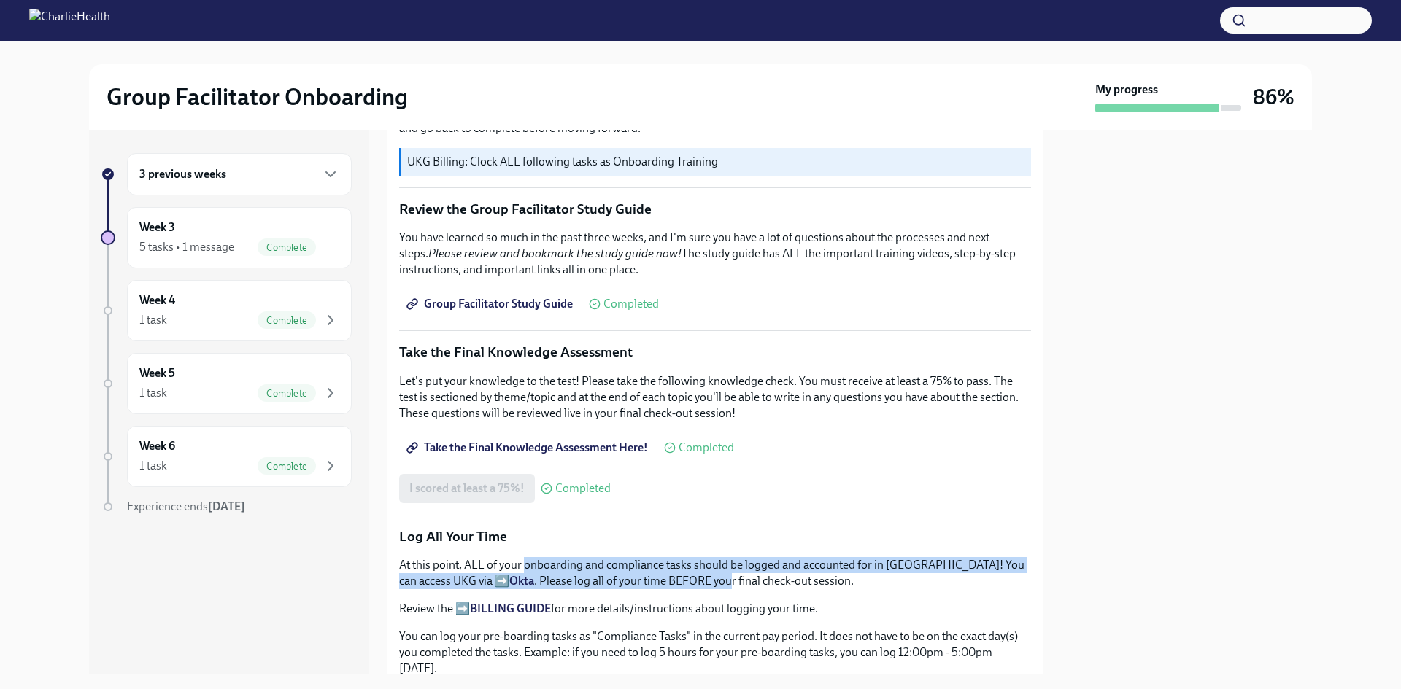
drag, startPoint x: 524, startPoint y: 563, endPoint x: 655, endPoint y: 573, distance: 131.7
click at [655, 573] on p "At this point, ALL of your onboarding and compliance tasks should be logged and…" at bounding box center [715, 573] width 632 height 32
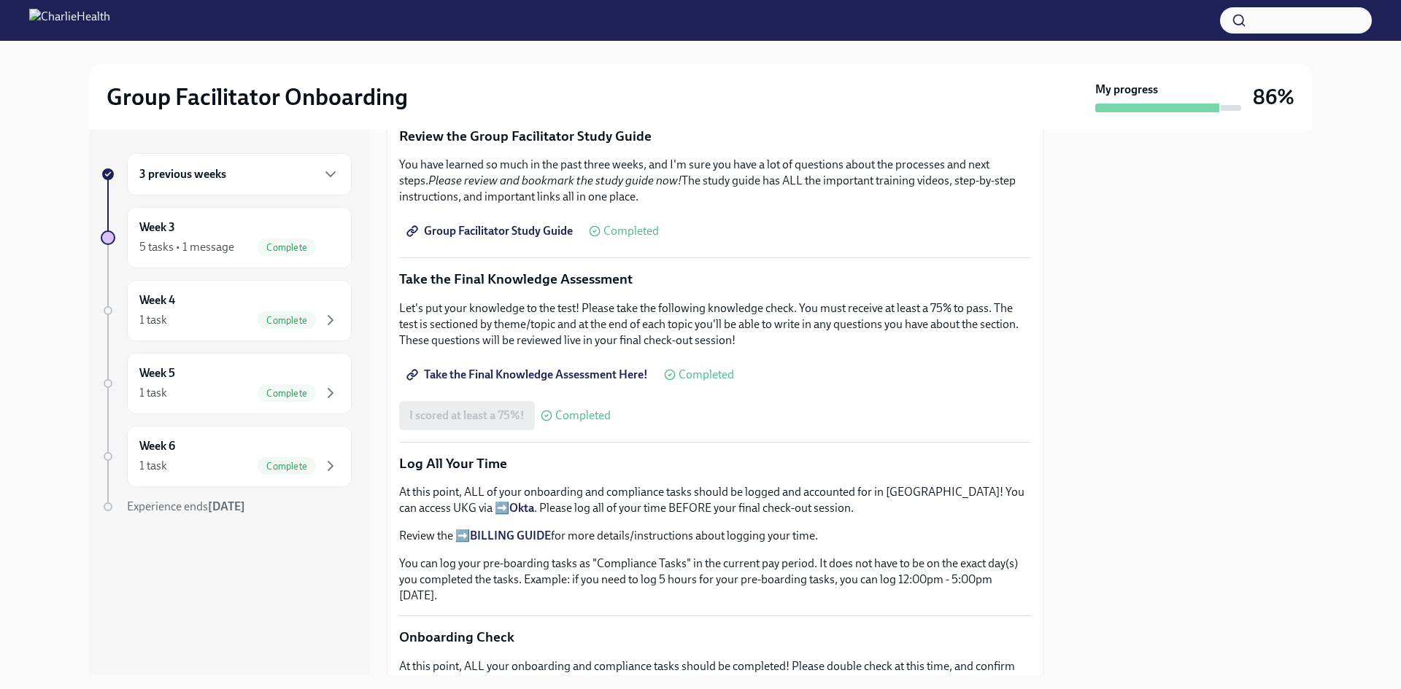
click at [655, 573] on p "You can log your pre-boarding tasks as "Compliance Tasks" in the current pay pe…" at bounding box center [715, 580] width 632 height 48
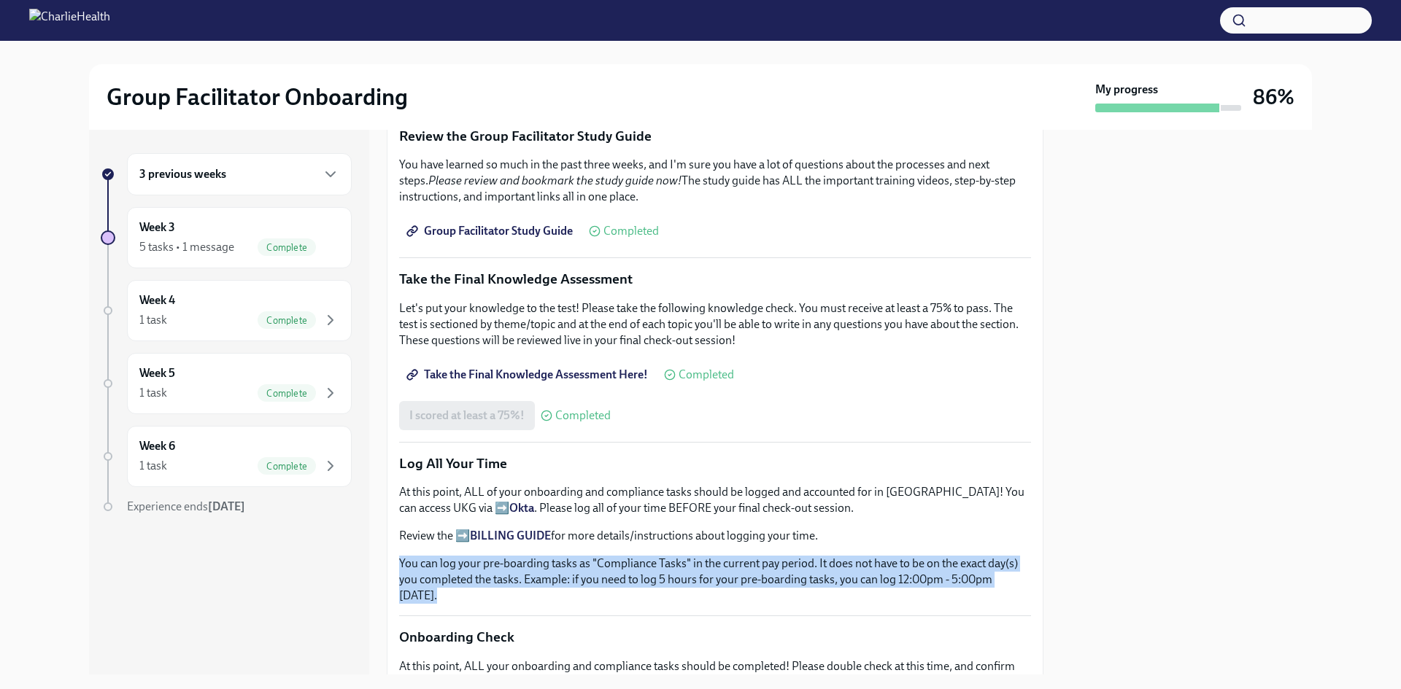
click at [655, 573] on p "You can log your pre-boarding tasks as "Compliance Tasks" in the current pay pe…" at bounding box center [715, 580] width 632 height 48
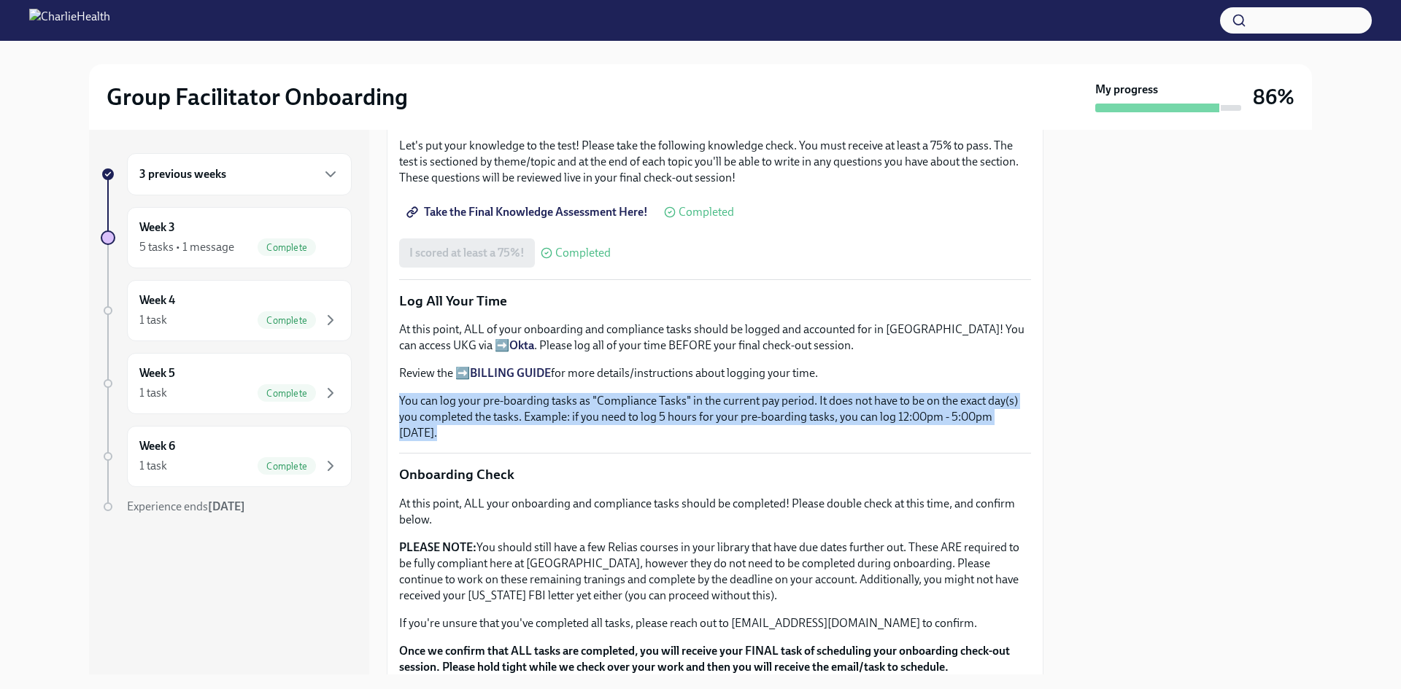
scroll to position [948, 0]
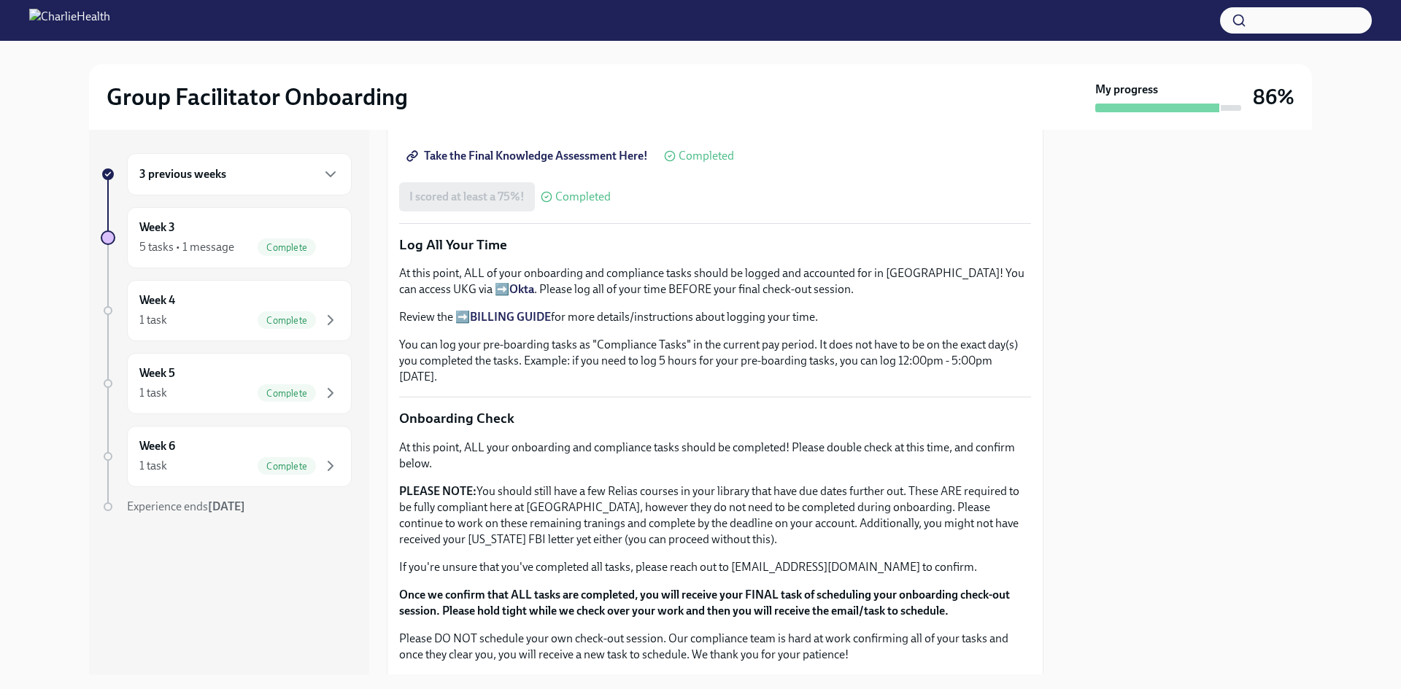
click at [642, 441] on p "At this point, ALL your onboarding and compliance tasks should be completed! Pl…" at bounding box center [715, 456] width 632 height 32
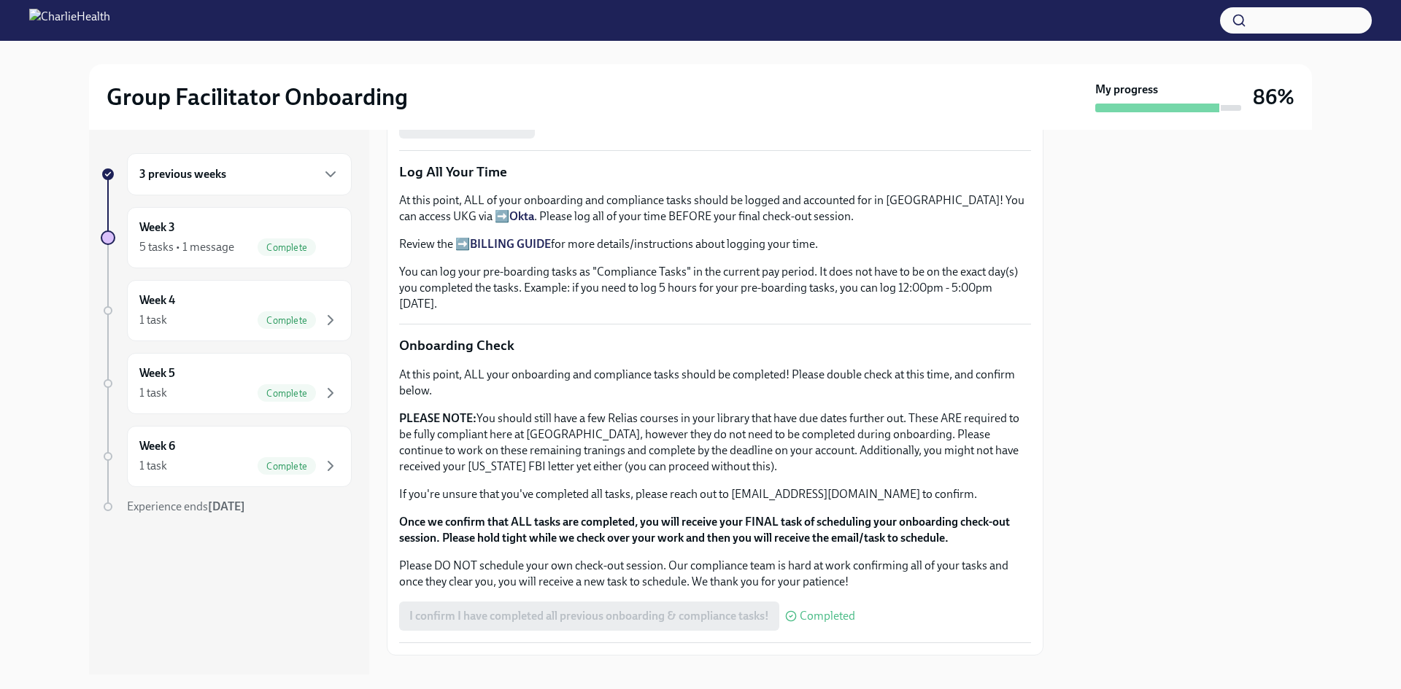
click at [963, 472] on div "At this point, ALL your onboarding and compliance tasks should be completed! Pl…" at bounding box center [715, 478] width 632 height 223
drag, startPoint x: 564, startPoint y: 492, endPoint x: 1009, endPoint y: 487, distance: 445.0
click at [1009, 487] on p "If you're unsure that you've completed all tasks, please reach out to [EMAIL_AD…" at bounding box center [715, 495] width 632 height 16
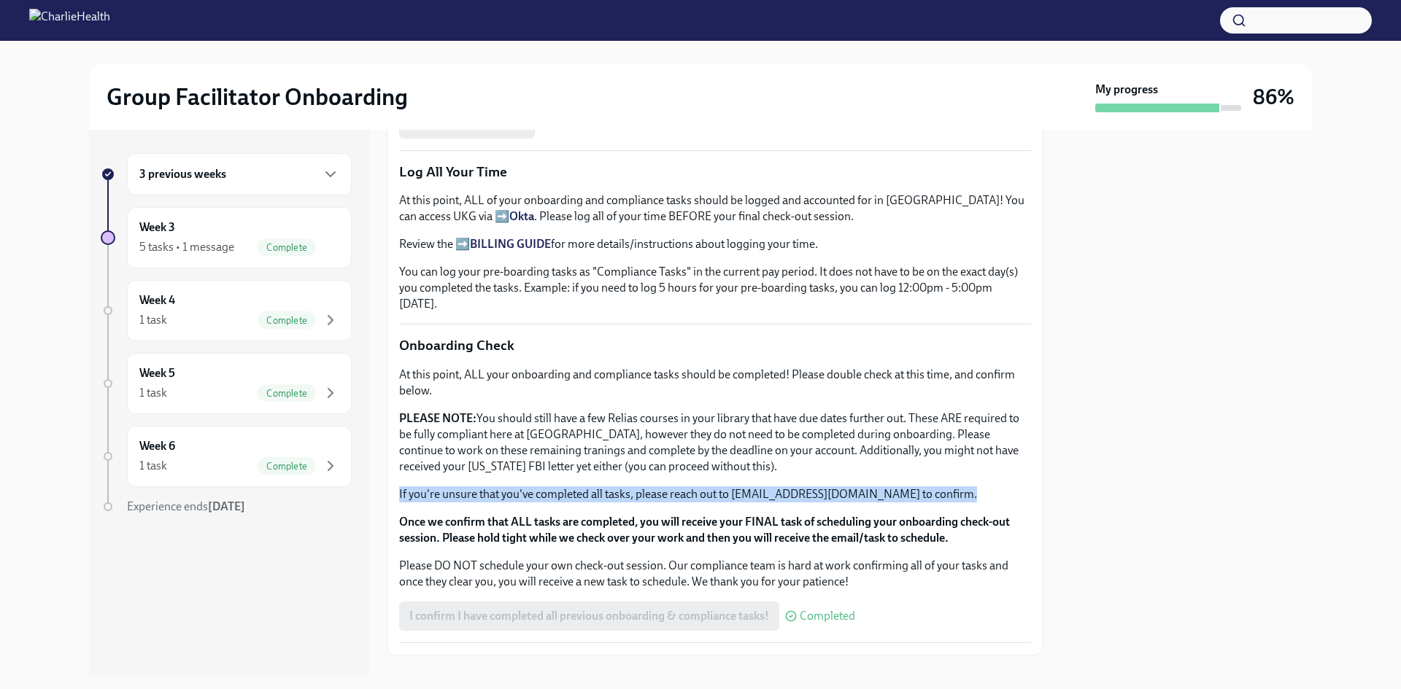
click at [1009, 487] on p "If you're unsure that you've completed all tasks, please reach out to [EMAIL_AD…" at bounding box center [715, 495] width 632 height 16
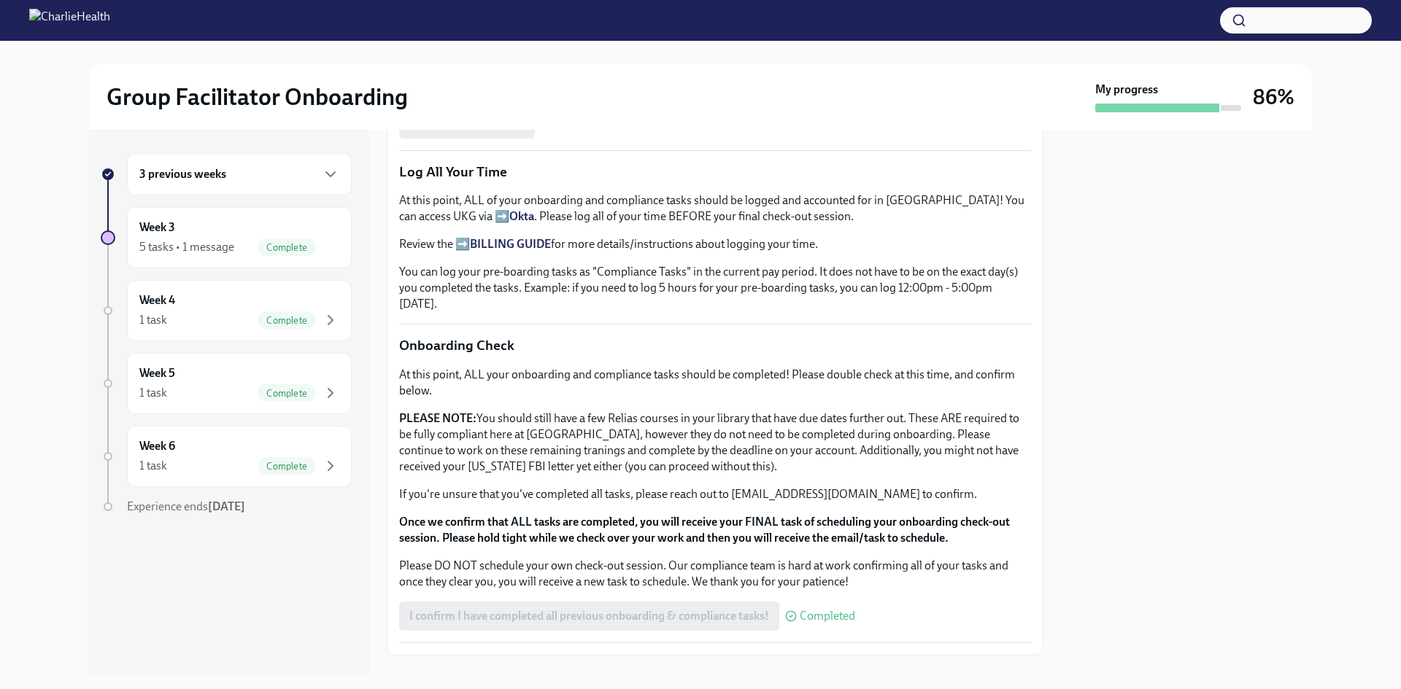
click at [953, 526] on p "Once we confirm that ALL tasks are completed, you will receive your FINAL task …" at bounding box center [715, 530] width 632 height 32
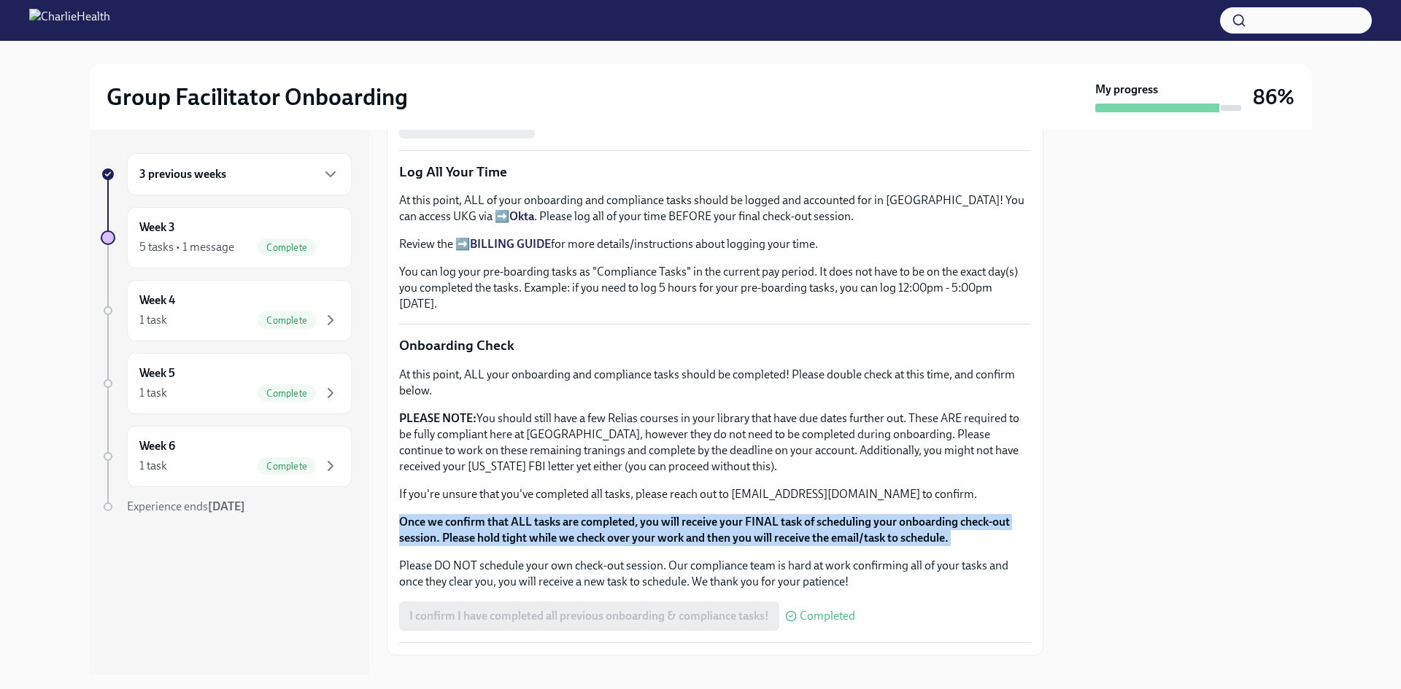
click at [953, 526] on p "Once we confirm that ALL tasks are completed, you will receive your FINAL task …" at bounding box center [715, 530] width 632 height 32
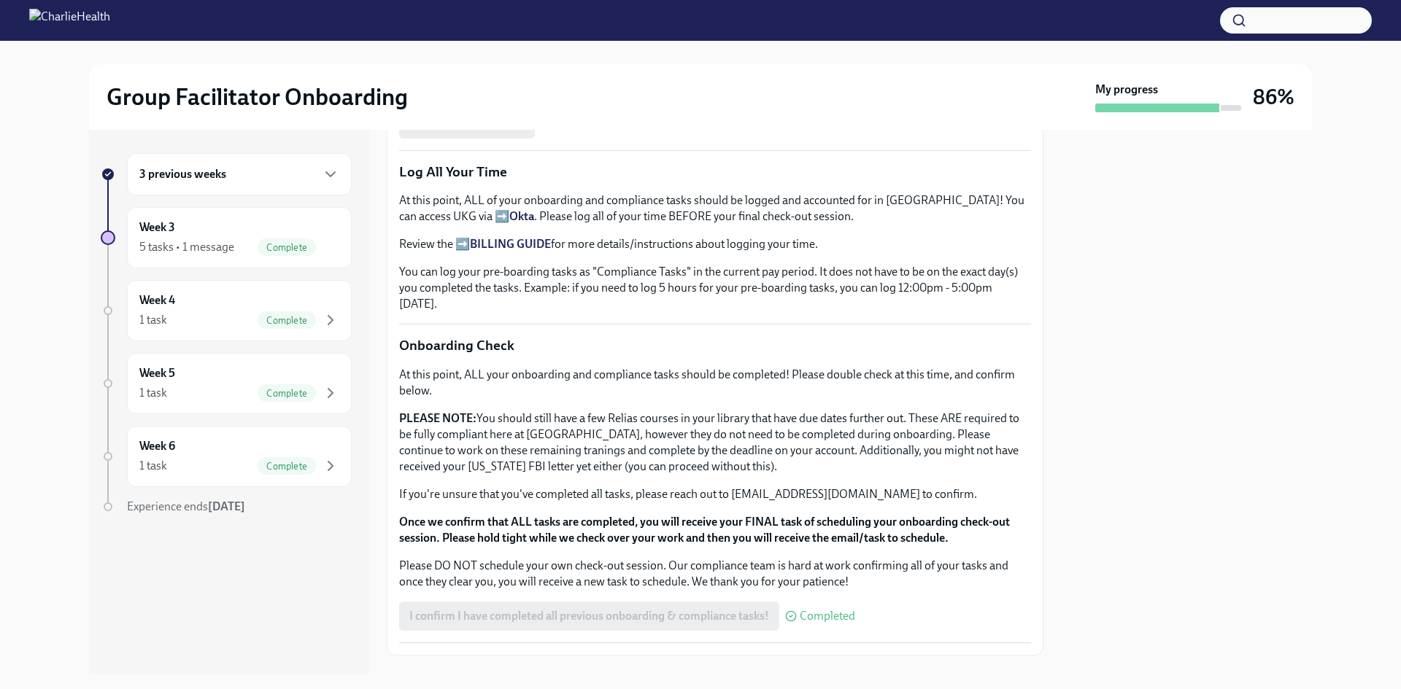
click at [953, 526] on p "Once we confirm that ALL tasks are completed, you will receive your FINAL task …" at bounding box center [715, 530] width 632 height 32
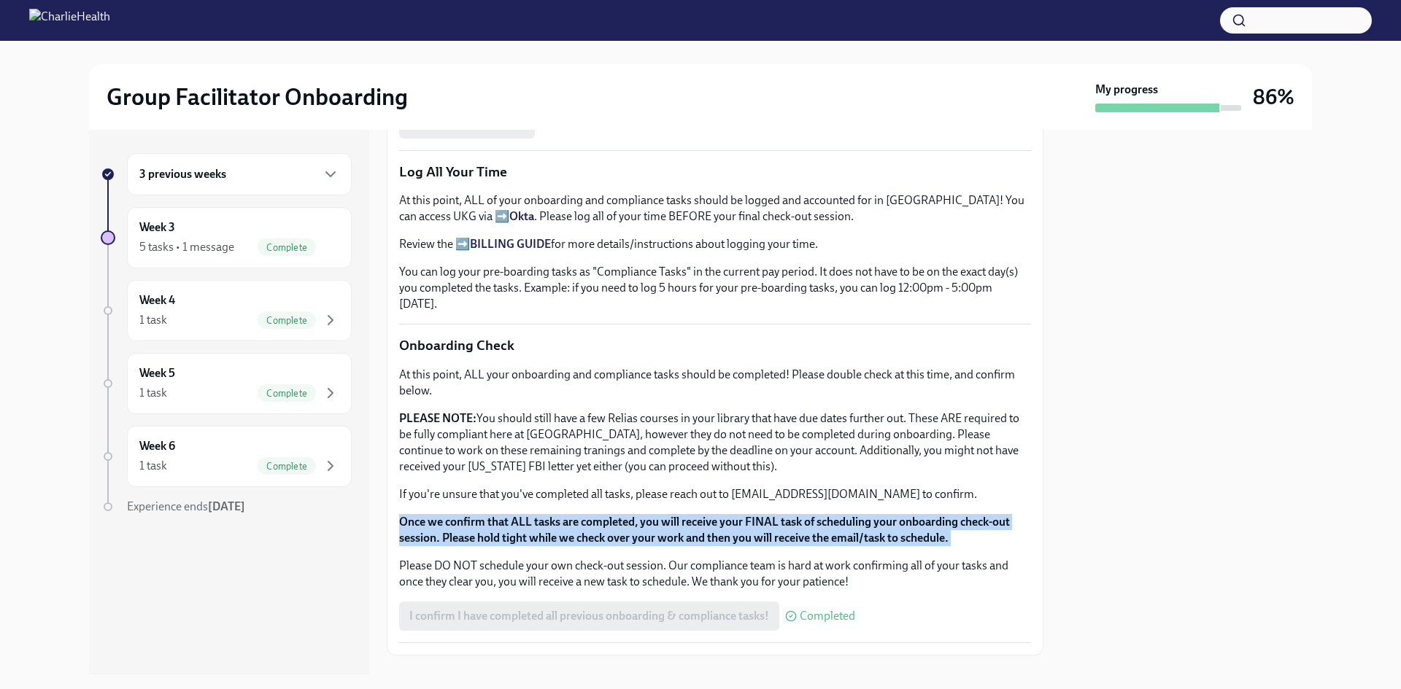
click at [953, 526] on p "Once we confirm that ALL tasks are completed, you will receive your FINAL task …" at bounding box center [715, 530] width 632 height 32
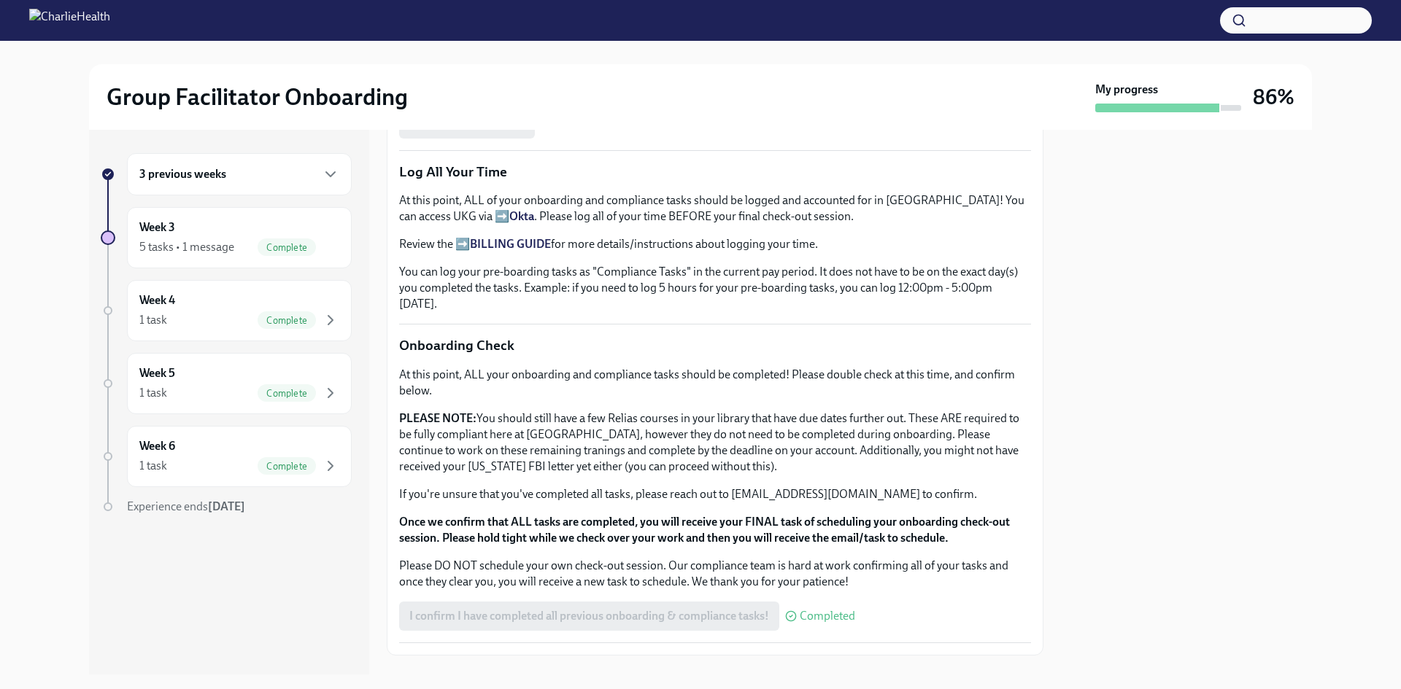
click at [953, 526] on p "Once we confirm that ALL tasks are completed, you will receive your FINAL task …" at bounding box center [715, 530] width 632 height 32
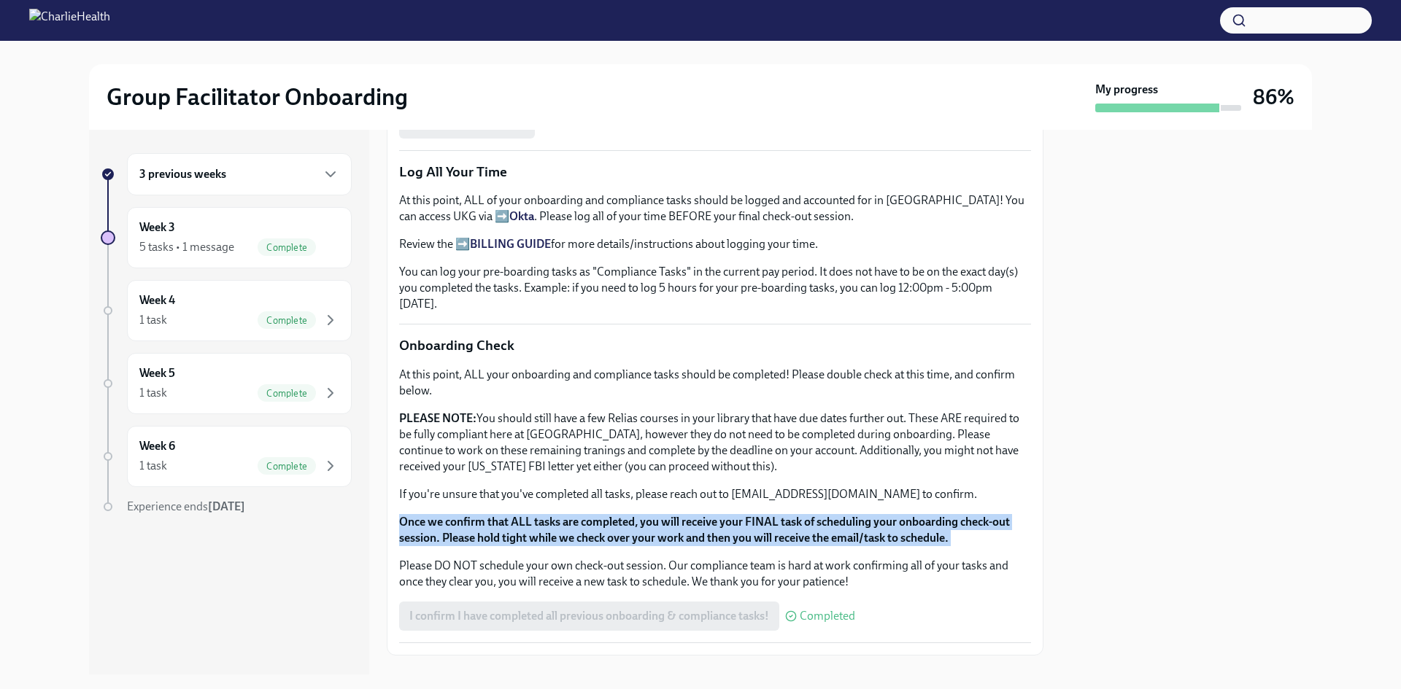
click at [953, 526] on p "Once we confirm that ALL tasks are completed, you will receive your FINAL task …" at bounding box center [715, 530] width 632 height 32
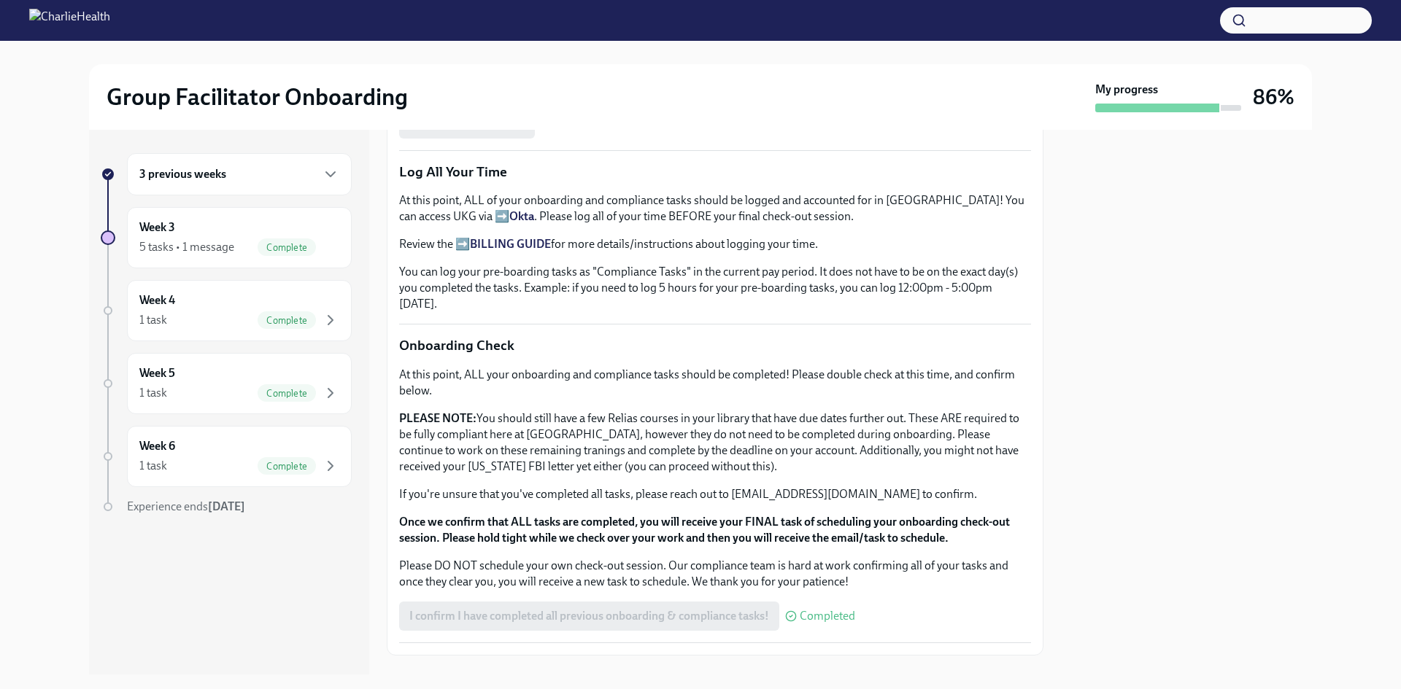
click at [907, 602] on div "I confirm I have completed all previous onboarding & compliance tasks! Completed" at bounding box center [715, 616] width 632 height 29
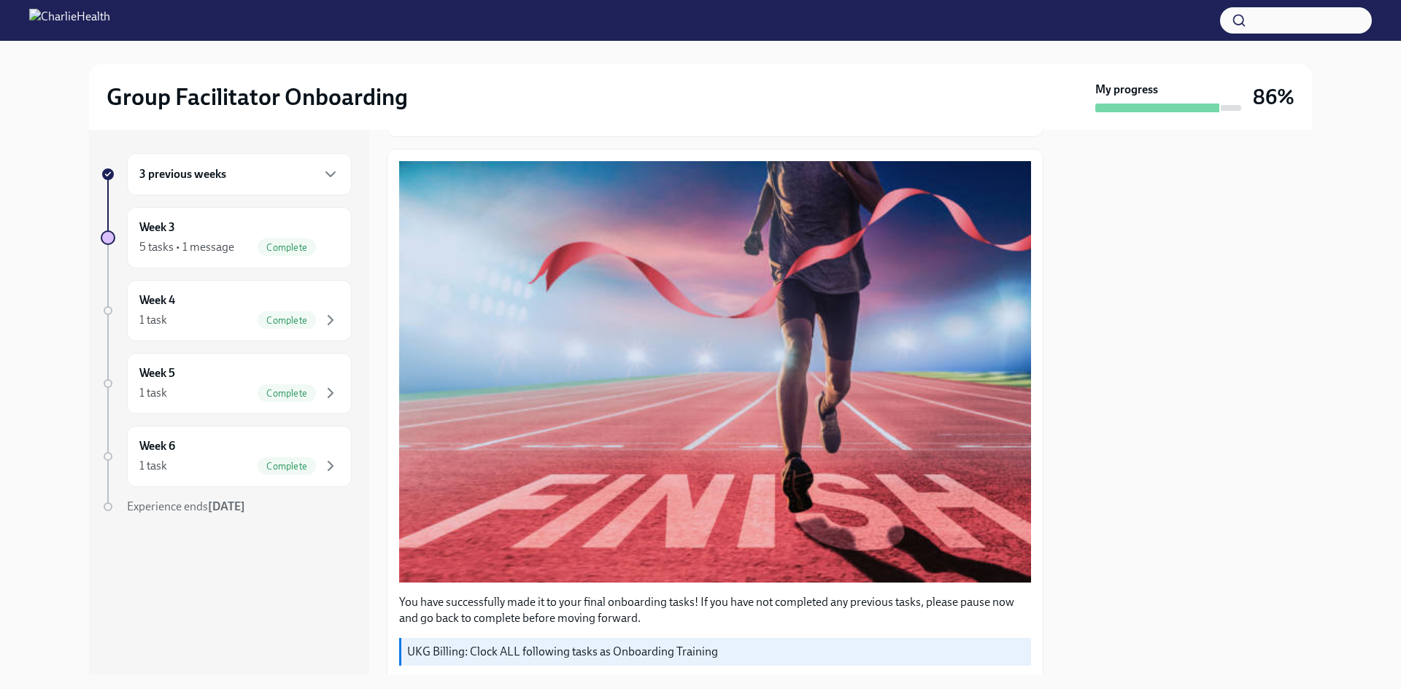
scroll to position [0, 0]
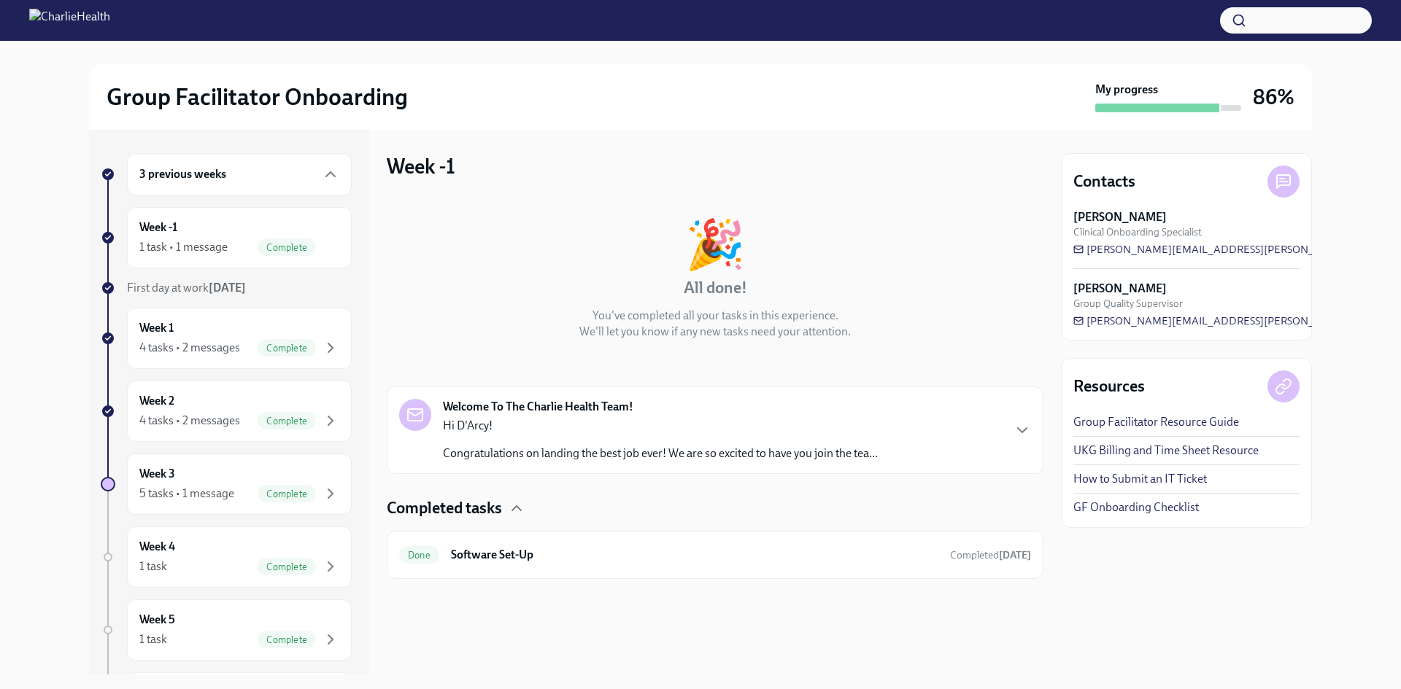
click at [261, 185] on div "3 previous weeks" at bounding box center [239, 174] width 225 height 42
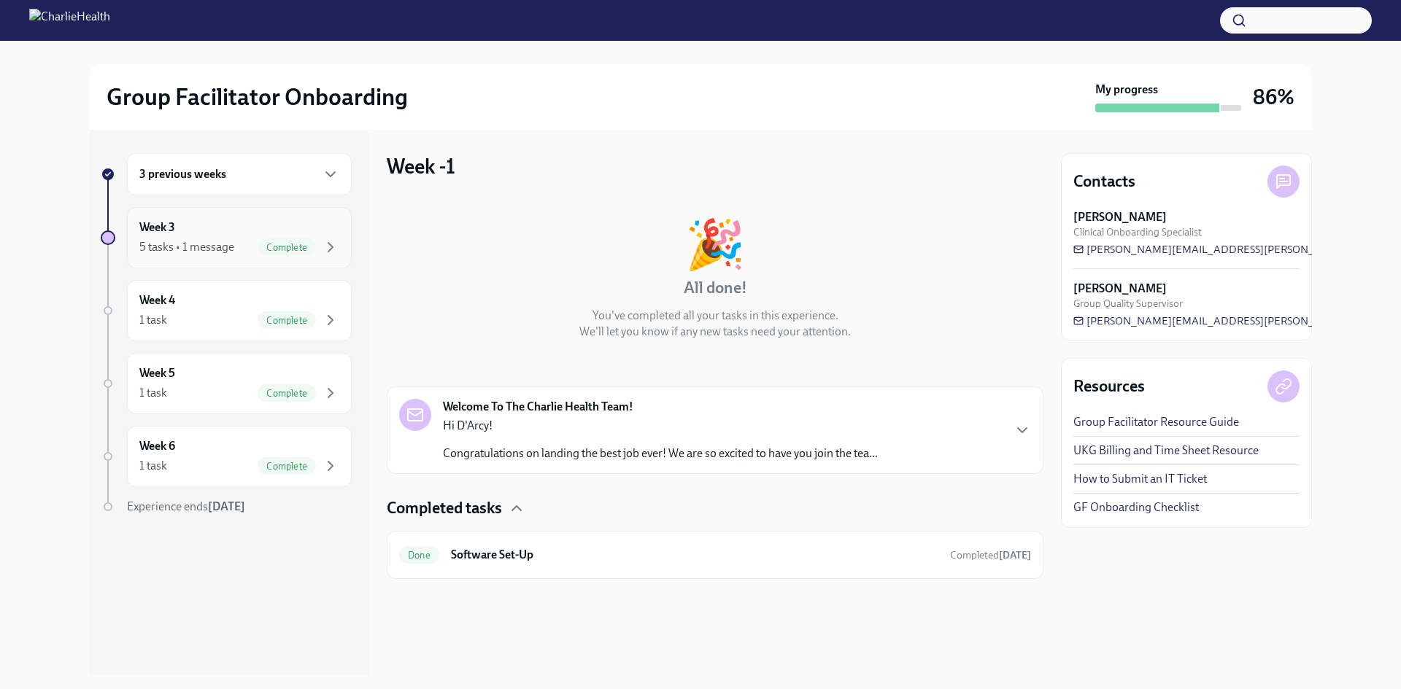
click at [239, 235] on div "Week 3 5 tasks • 1 message Complete" at bounding box center [239, 238] width 200 height 36
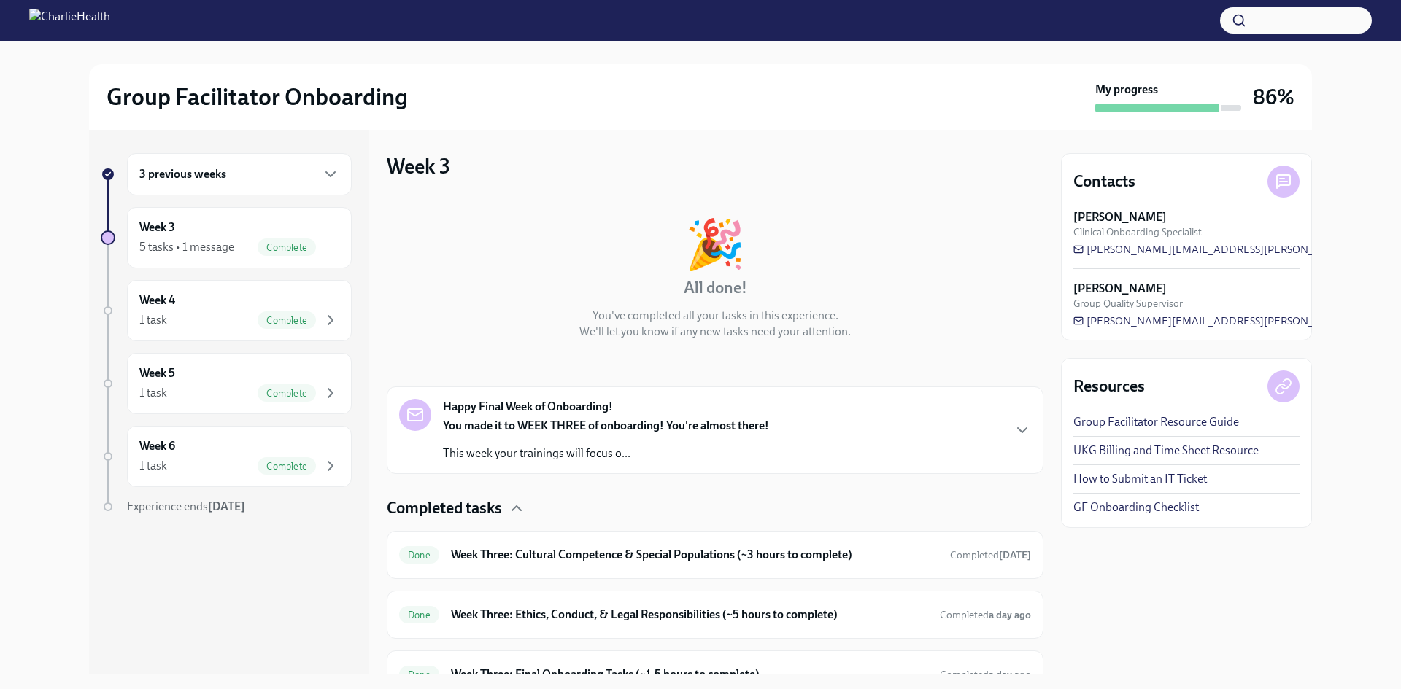
click at [300, 171] on div "3 previous weeks" at bounding box center [239, 175] width 200 height 18
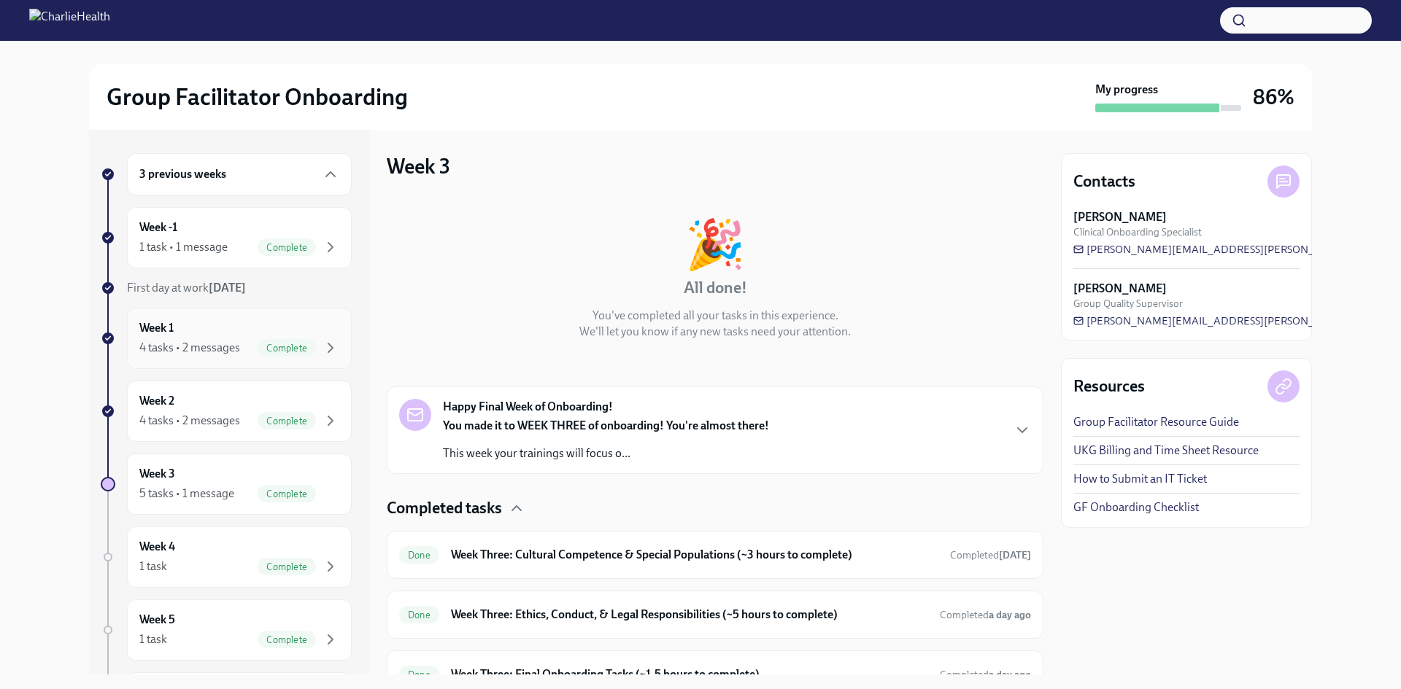
click at [270, 326] on div "Week 1 4 tasks • 2 messages Complete" at bounding box center [239, 338] width 200 height 36
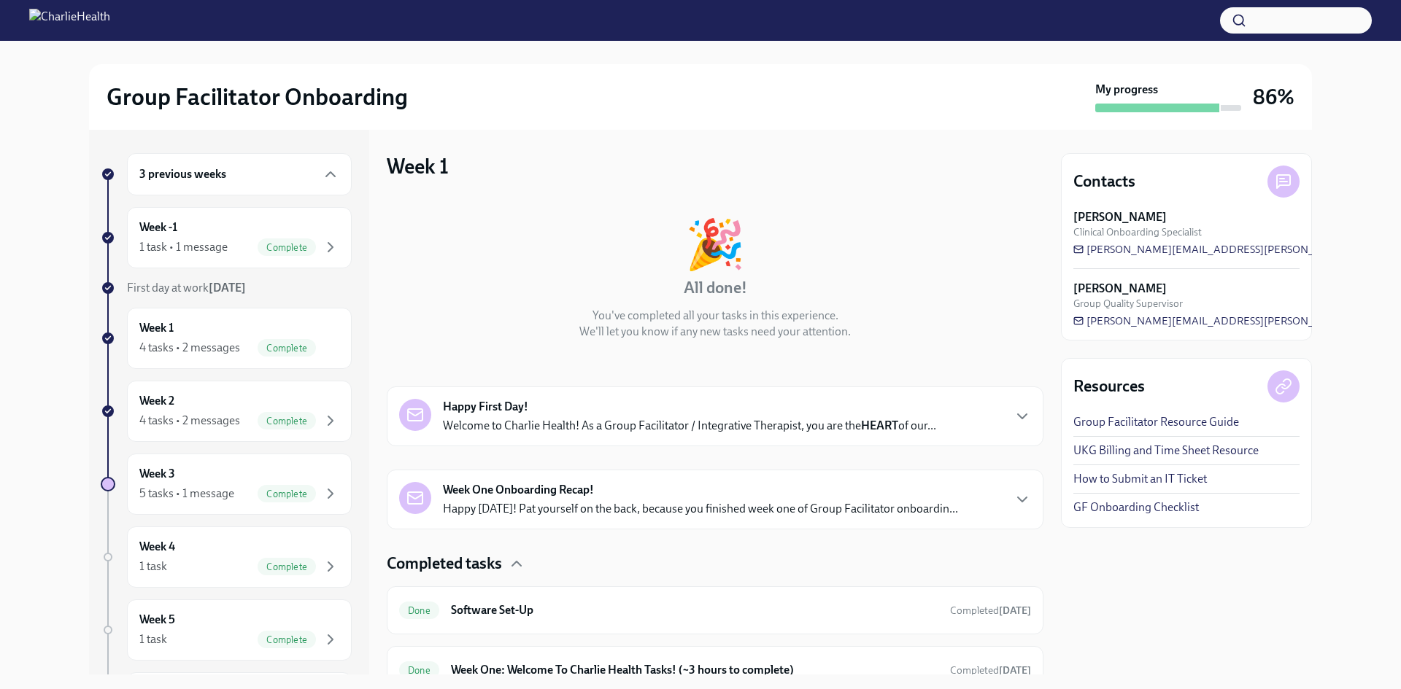
drag, startPoint x: 1277, startPoint y: 4, endPoint x: 1282, endPoint y: 12, distance: 8.5
click at [1278, 5] on div at bounding box center [700, 20] width 1401 height 41
click at [1282, 14] on button "button" at bounding box center [1296, 20] width 152 height 26
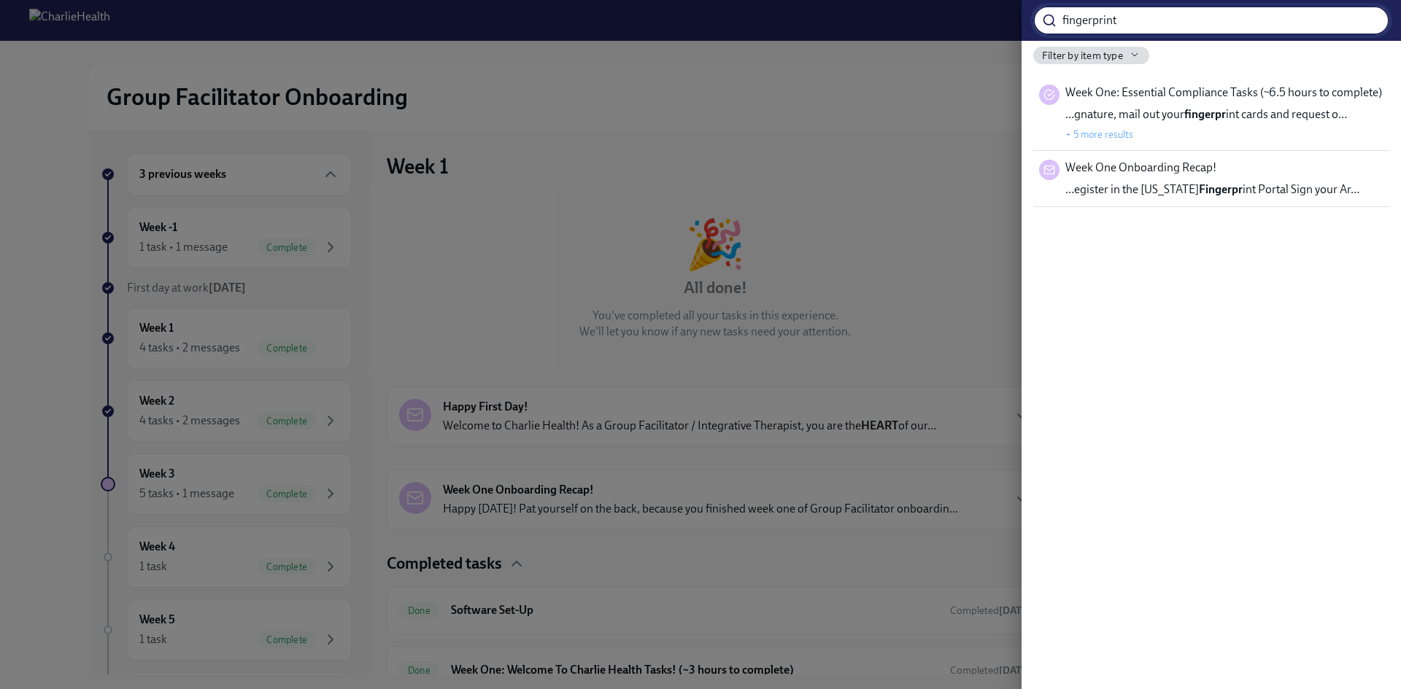
type input "fingerprint"
click at [1140, 131] on div "…nature, mail out your fingerprint cards and request off… + 5 more results" at bounding box center [1205, 124] width 280 height 35
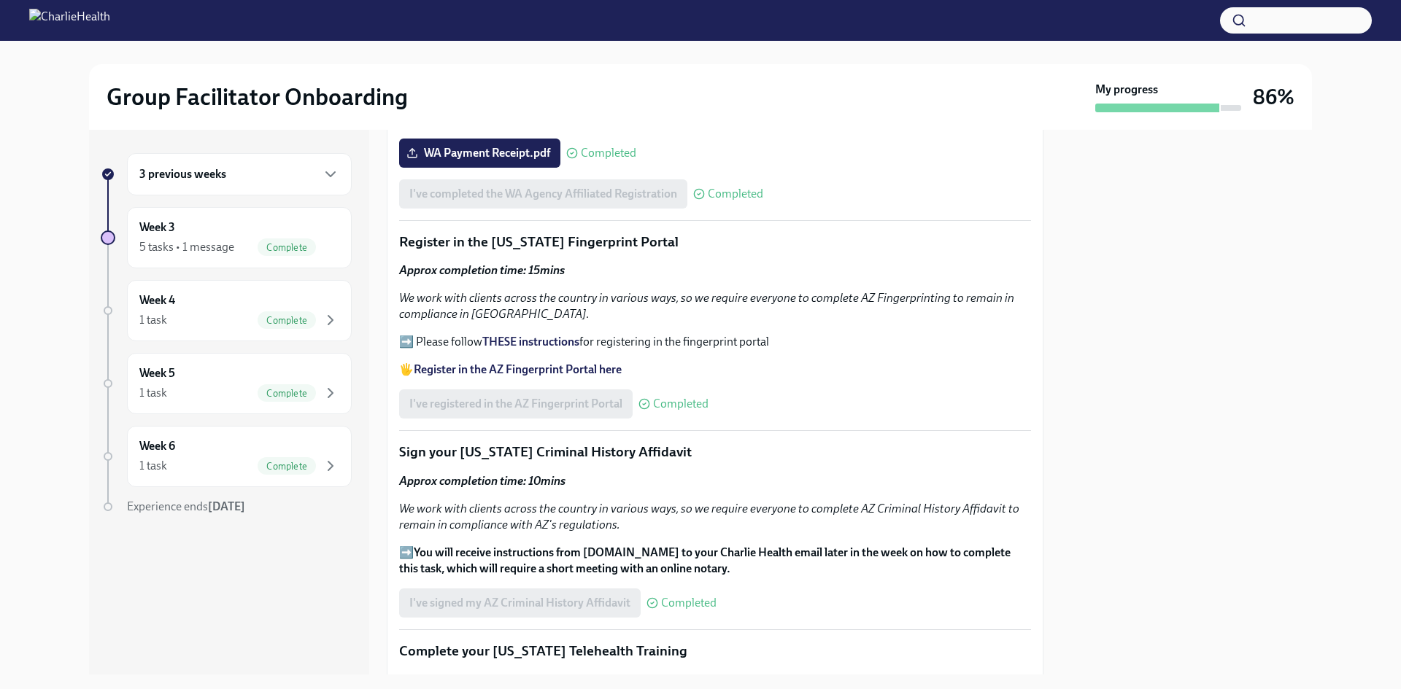
scroll to position [1459, 0]
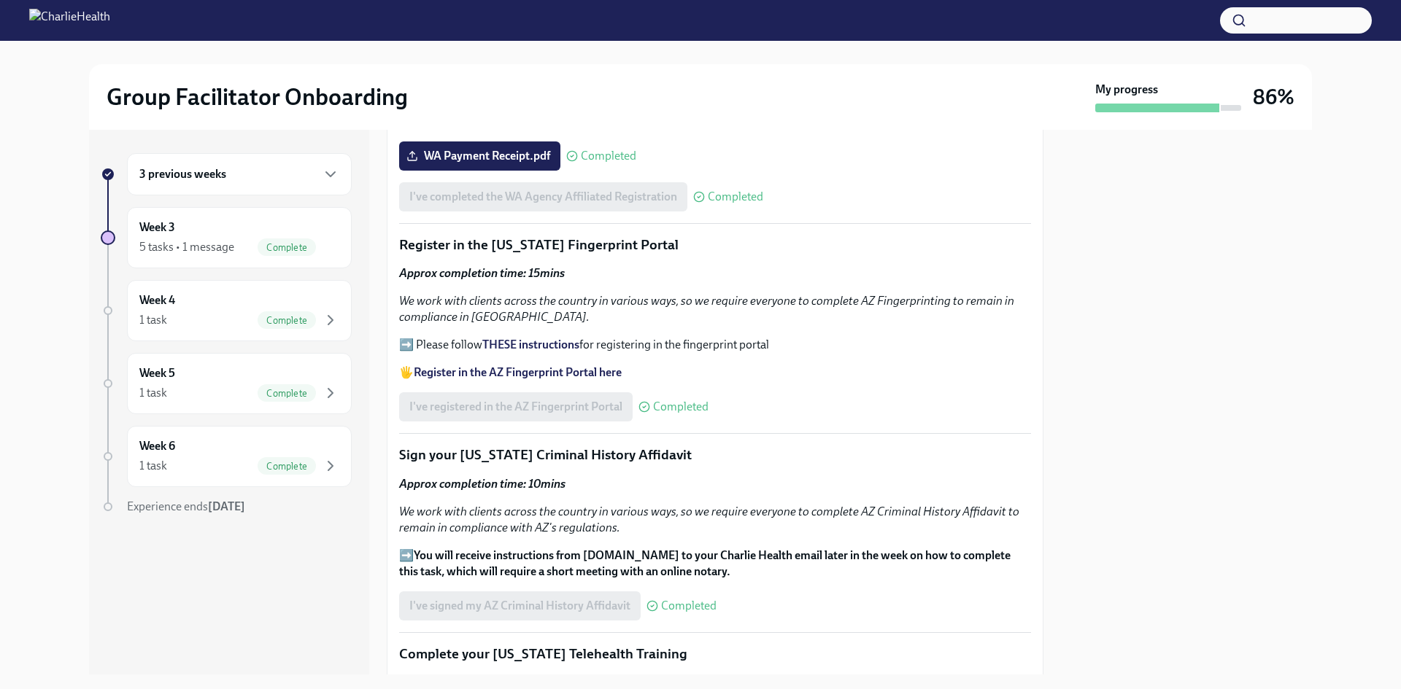
click at [546, 339] on strong "THESE instructions" at bounding box center [530, 345] width 97 height 14
